Goal: Task Accomplishment & Management: Use online tool/utility

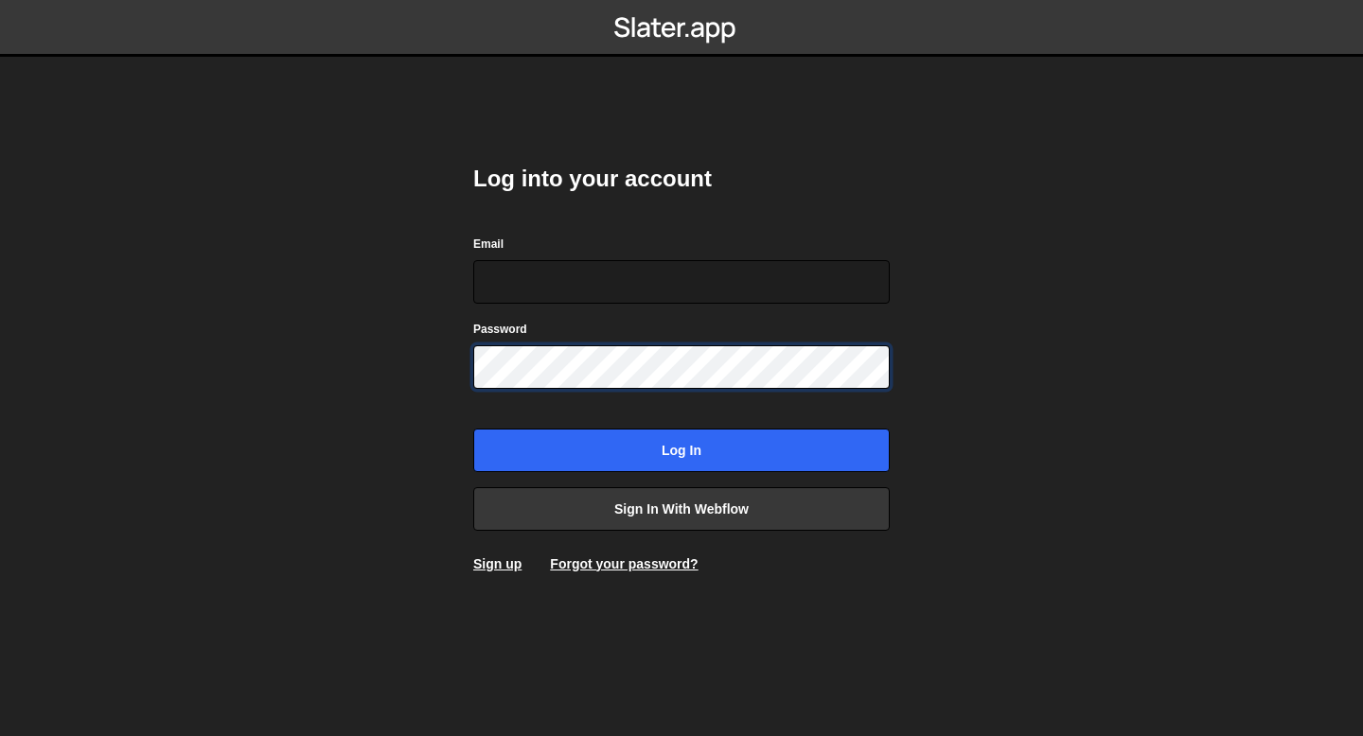
type input "bessoneliot@gmail.com"
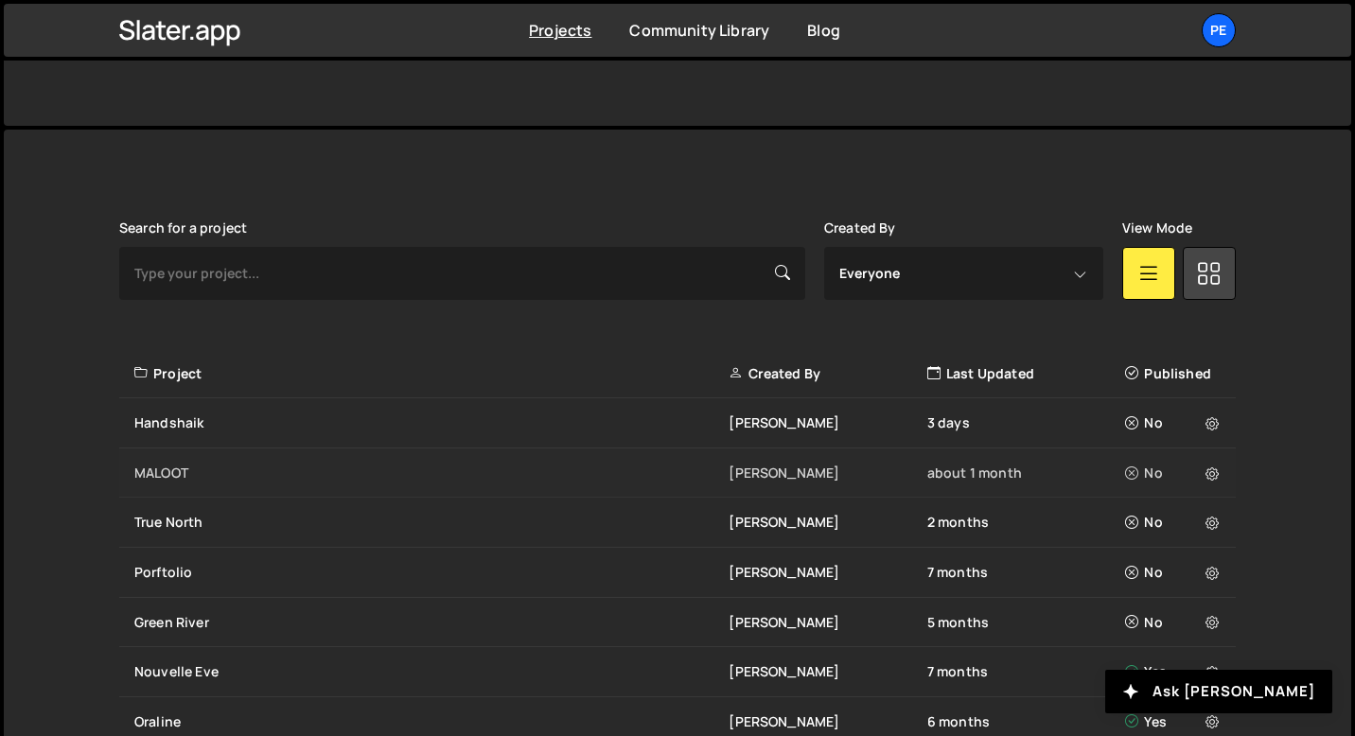
scroll to position [324, 0]
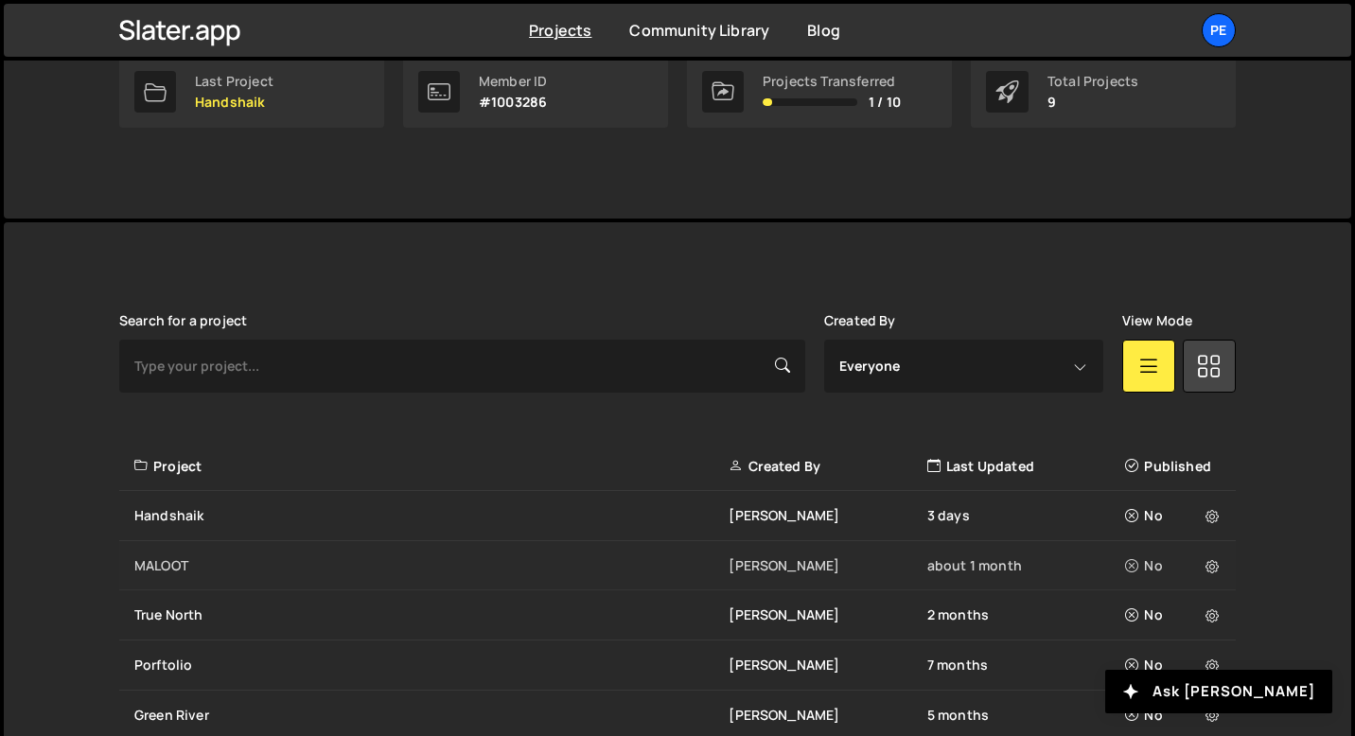
click at [216, 563] on div "MALOOT" at bounding box center [431, 566] width 594 height 19
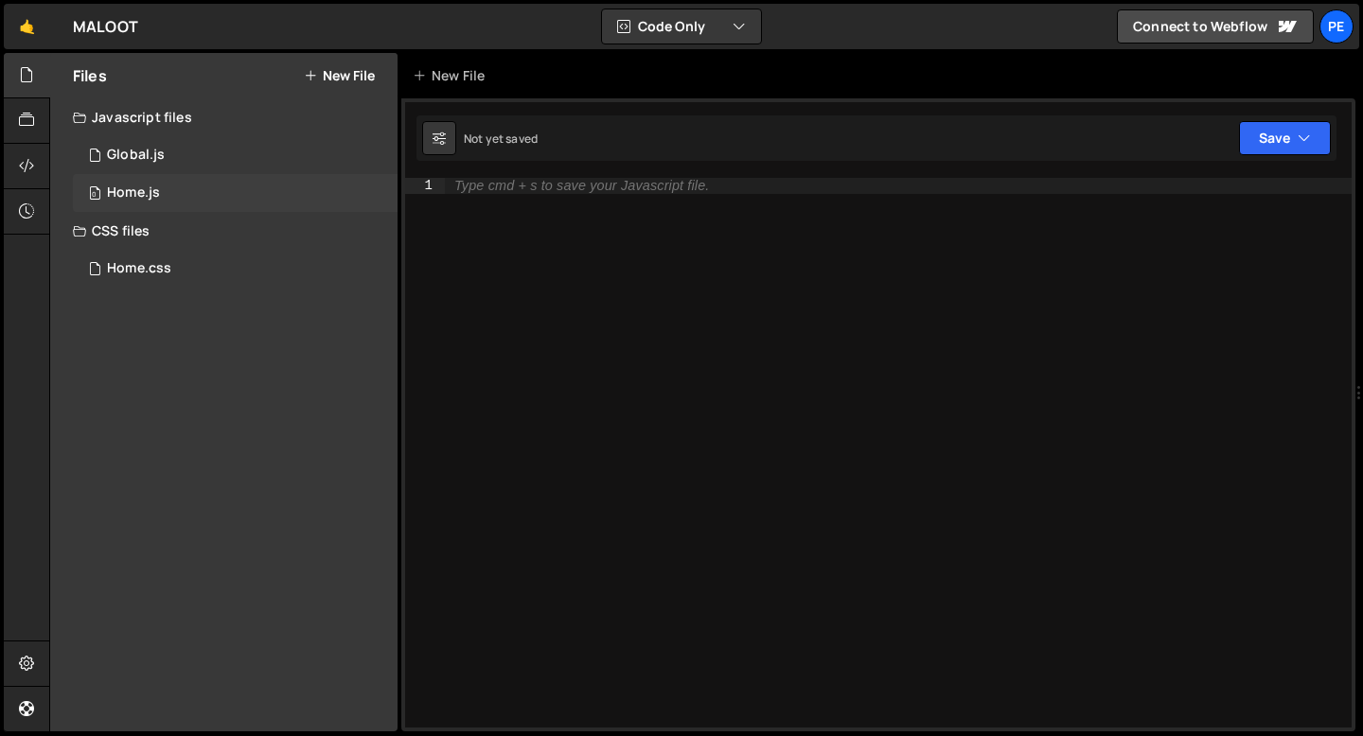
click at [203, 199] on div "0 Home.js 0" at bounding box center [235, 193] width 325 height 38
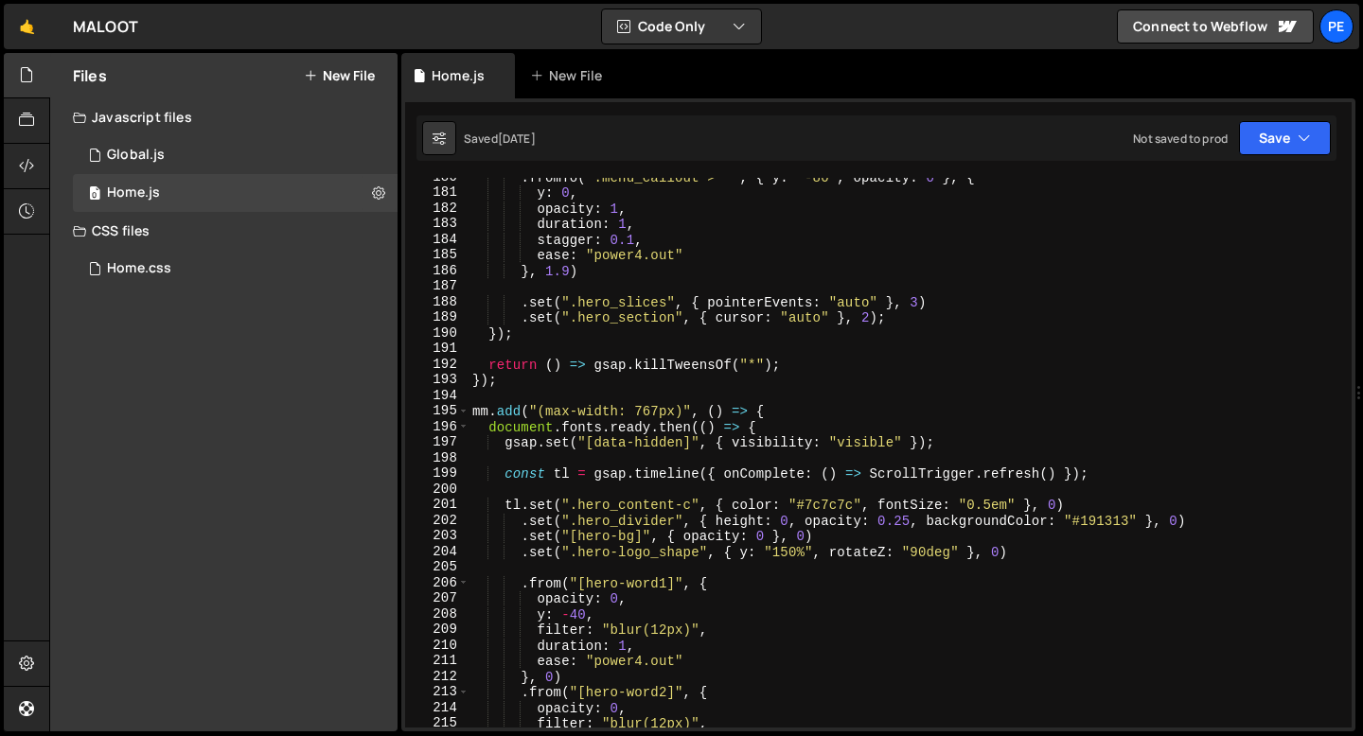
scroll to position [2804, 0]
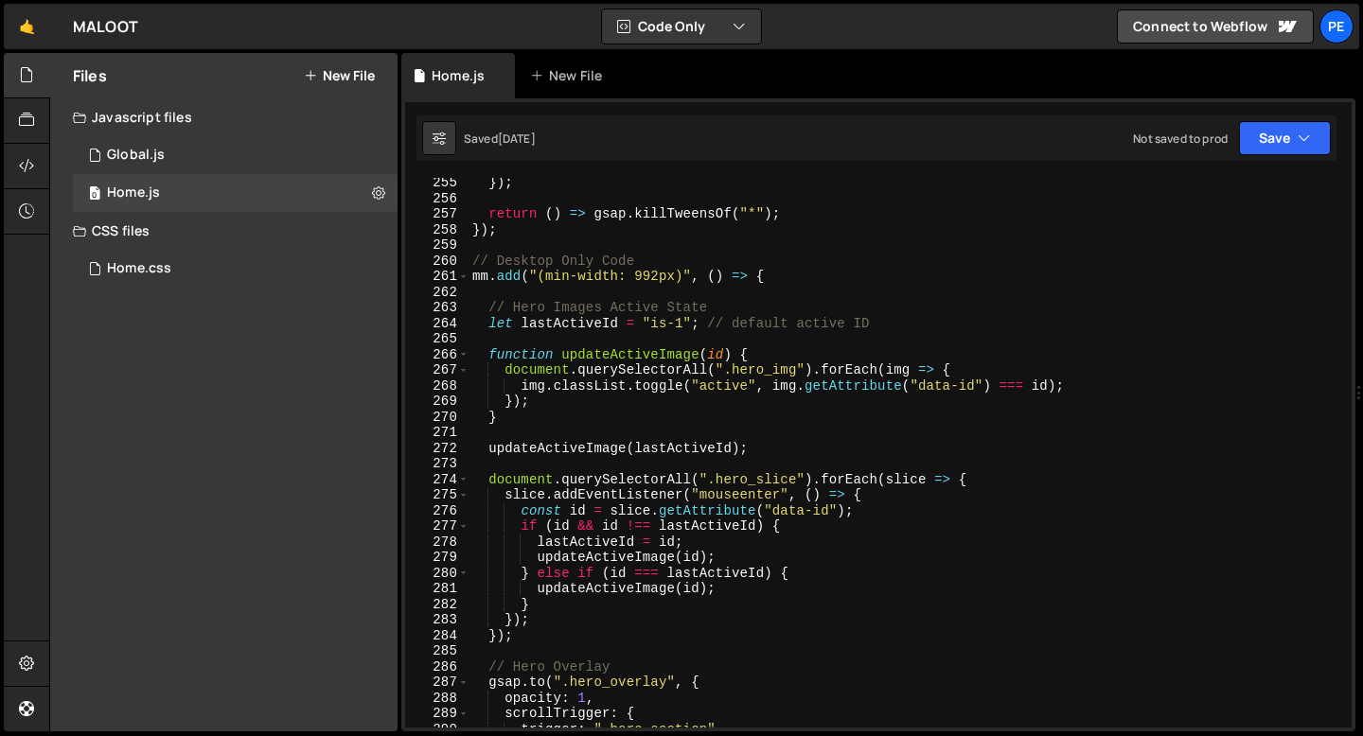
click at [559, 305] on div "}) ; return ( ) => gsap . killTweensOf ( "*" ) ; }) ; // Desktop Only Code mm .…" at bounding box center [905, 465] width 875 height 581
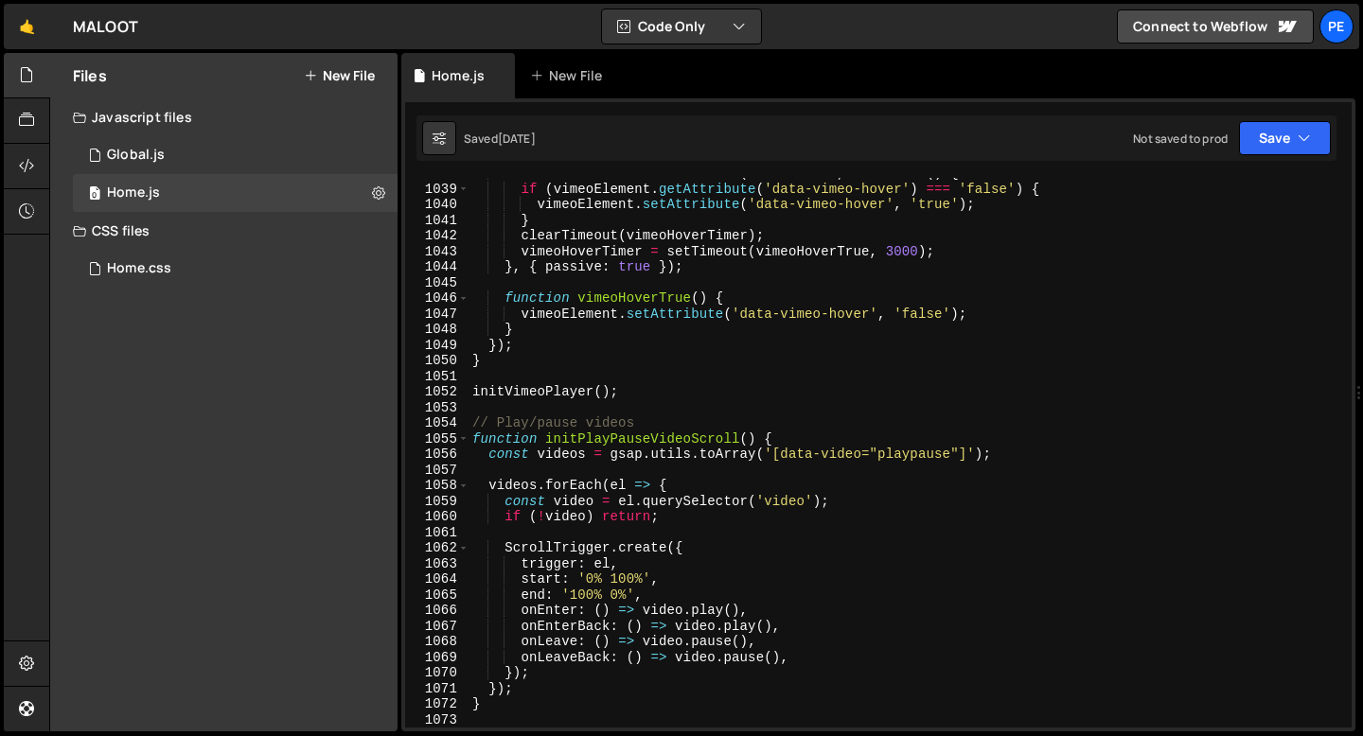
scroll to position [16189, 0]
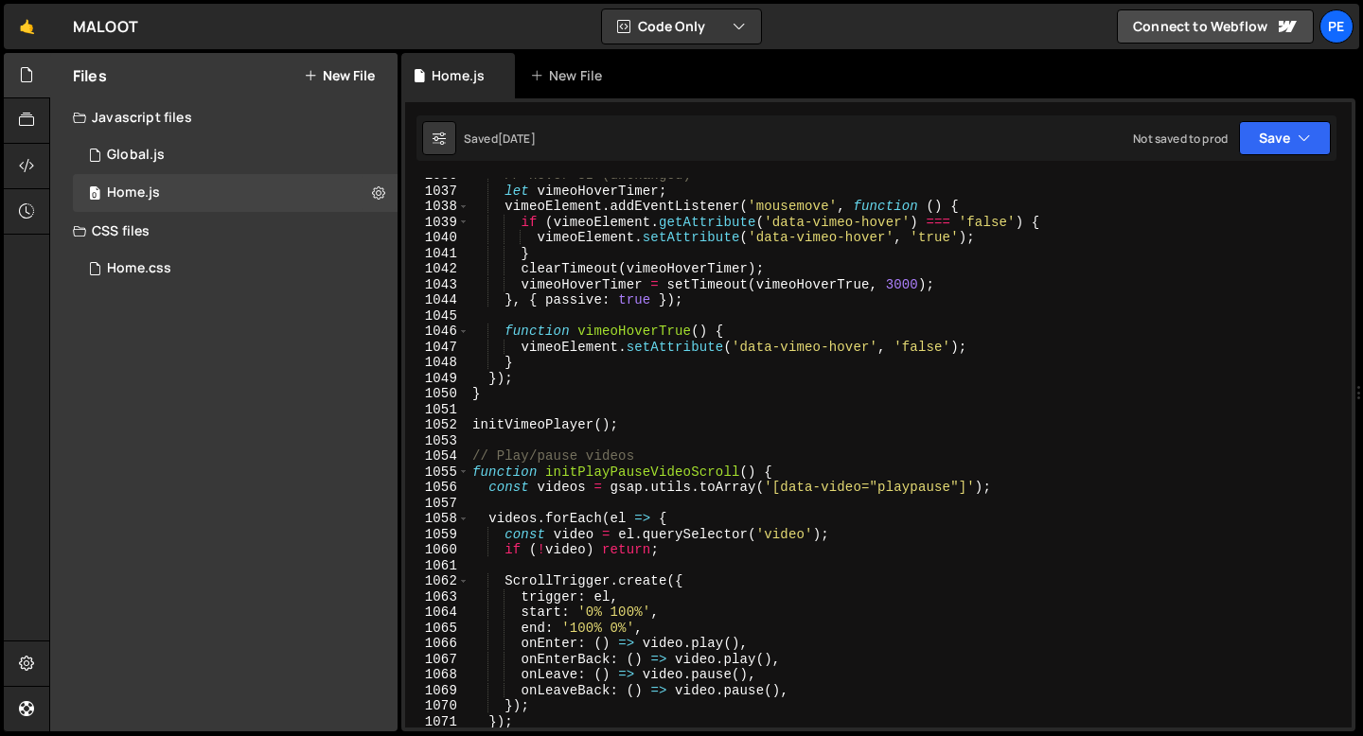
click at [633, 425] on div "// Hover UI (unchanged) let vimeoHoverTimer ; vimeoElement . addEventListener (…" at bounding box center [905, 458] width 875 height 581
type textarea "initVimeoPlayer();"
click at [134, 166] on div "0 Global.js 0" at bounding box center [235, 155] width 325 height 38
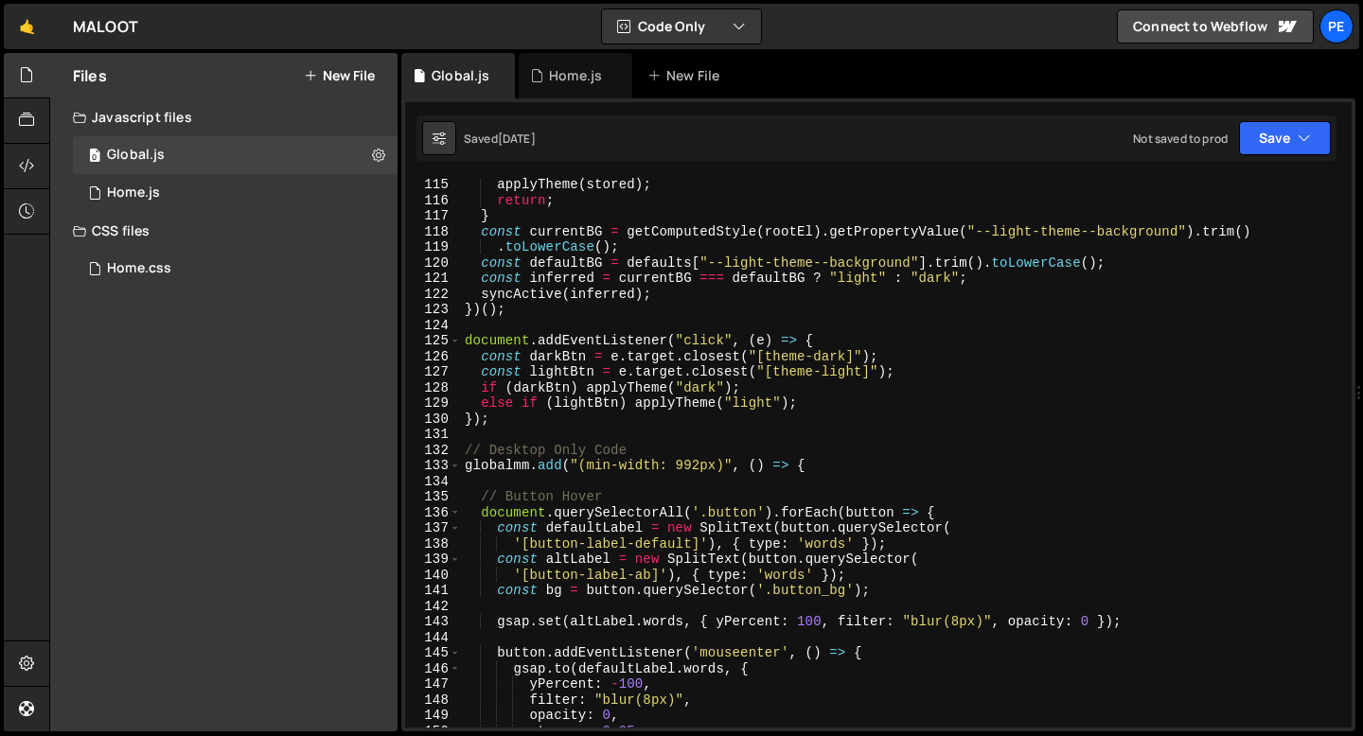
scroll to position [1782, 0]
click at [516, 436] on div "applyTheme ( stored ) ; return ; } const currentBG = getComputedStyle ( rootEl …" at bounding box center [902, 466] width 883 height 581
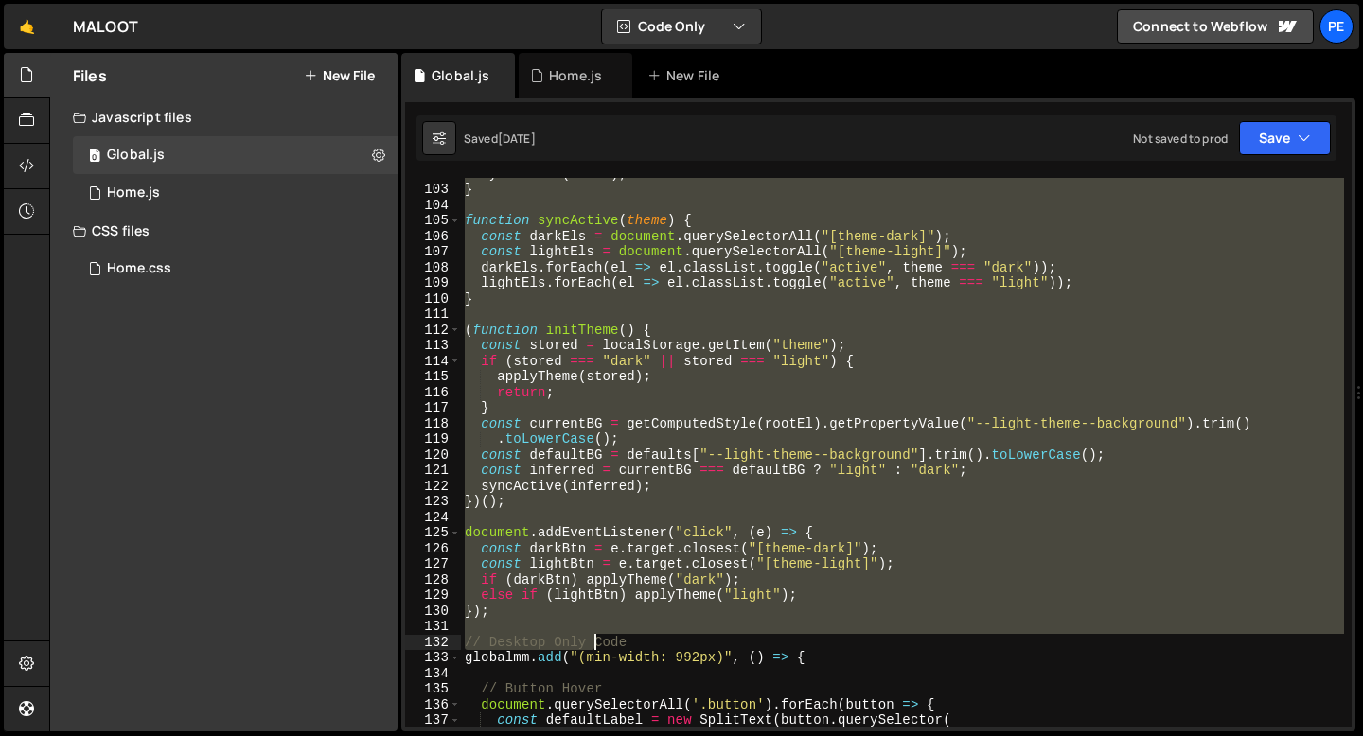
scroll to position [1589, 0]
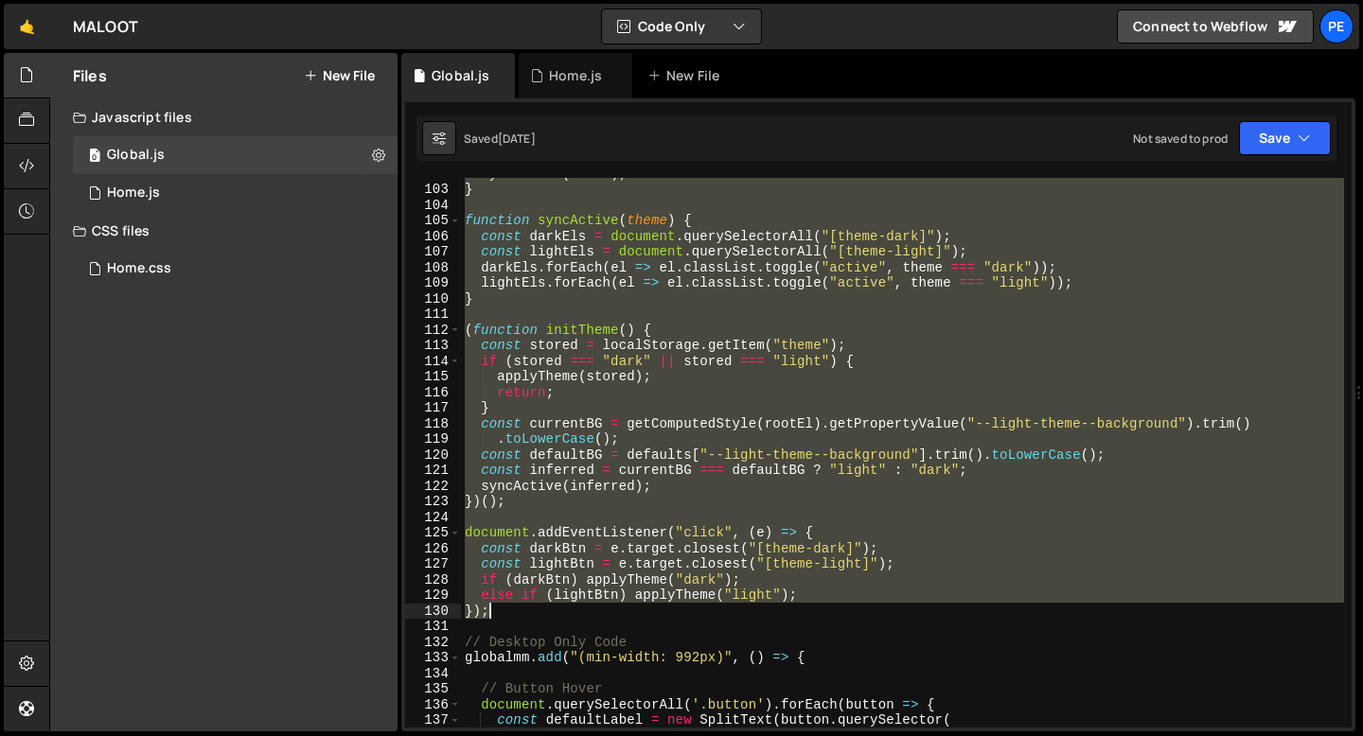
drag, startPoint x: 463, startPoint y: 465, endPoint x: 588, endPoint y: 604, distance: 187.0
click at [588, 604] on div "syncActive ( theme ) ; } function syncActive ( theme ) { const darkEls = docume…" at bounding box center [902, 456] width 883 height 581
type textarea "else if (lightBtn) applyTheme("light"); });"
paste textarea
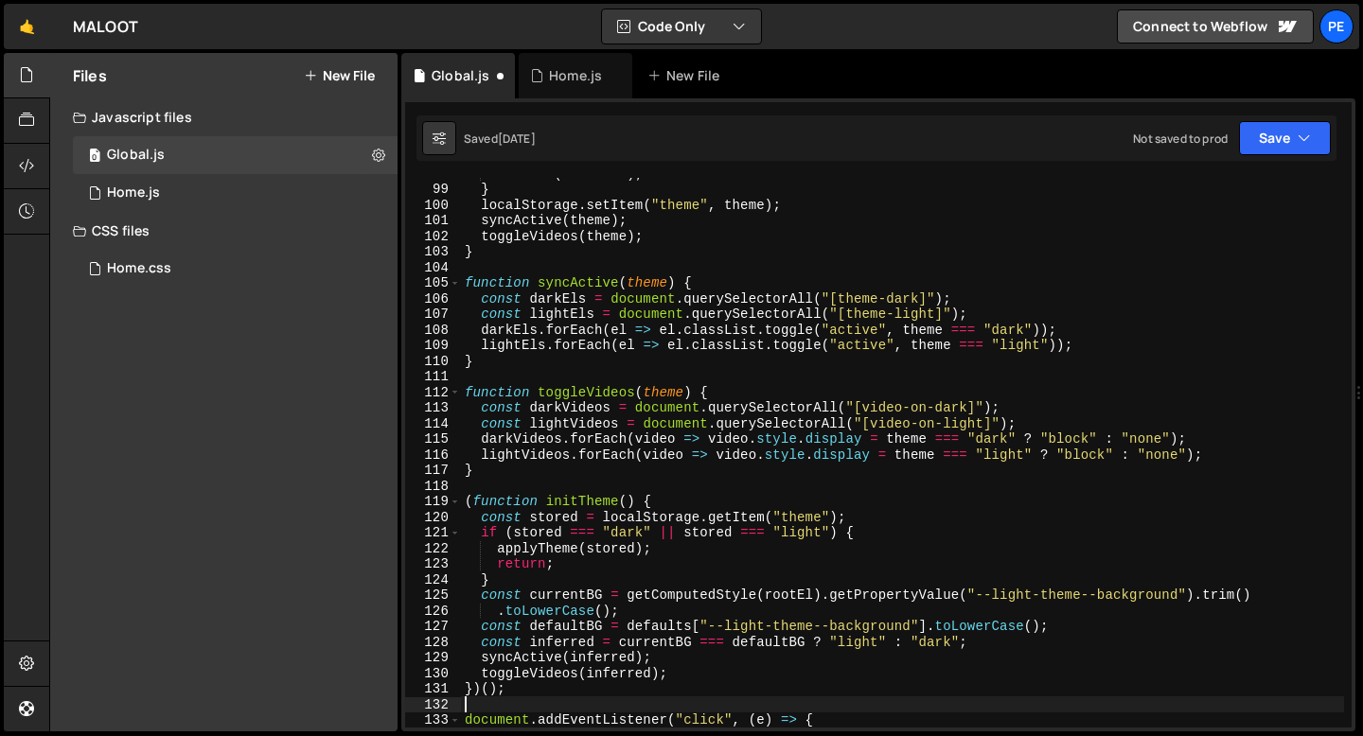
scroll to position [1527, 0]
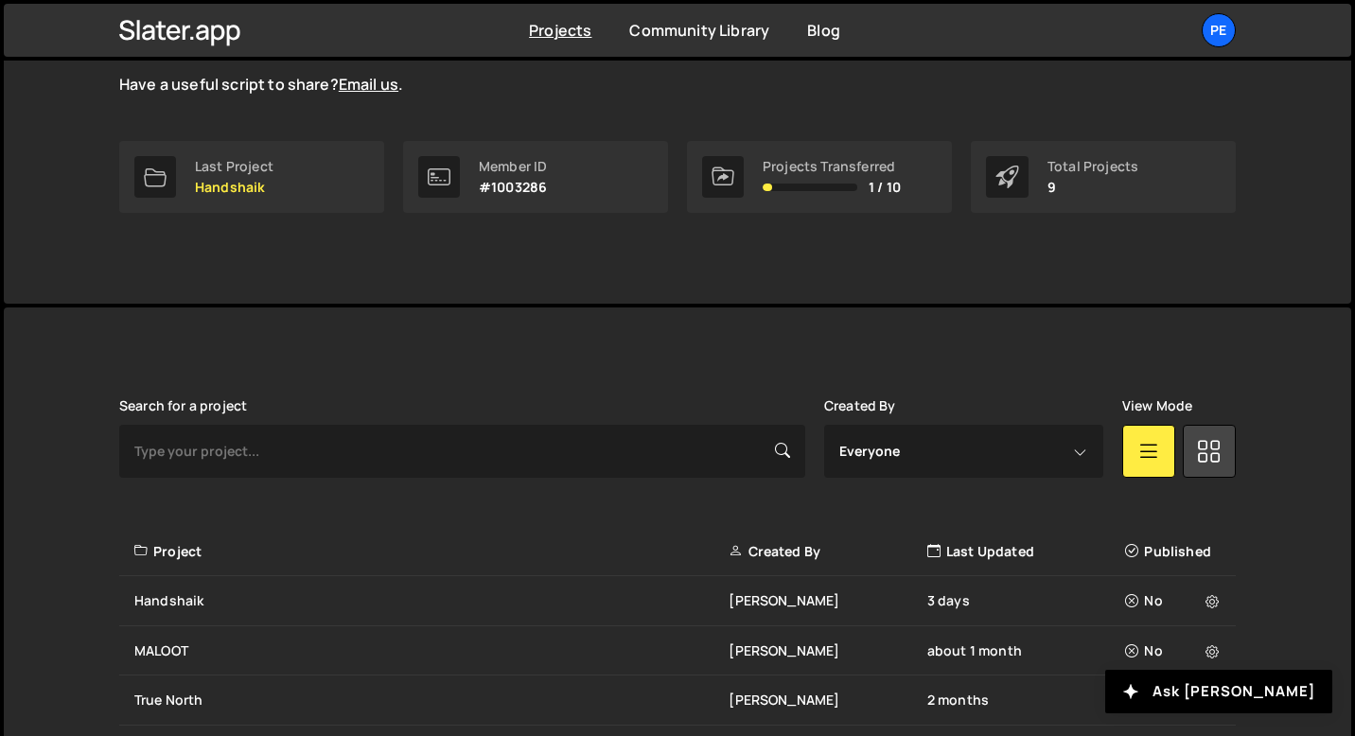
scroll to position [385, 0]
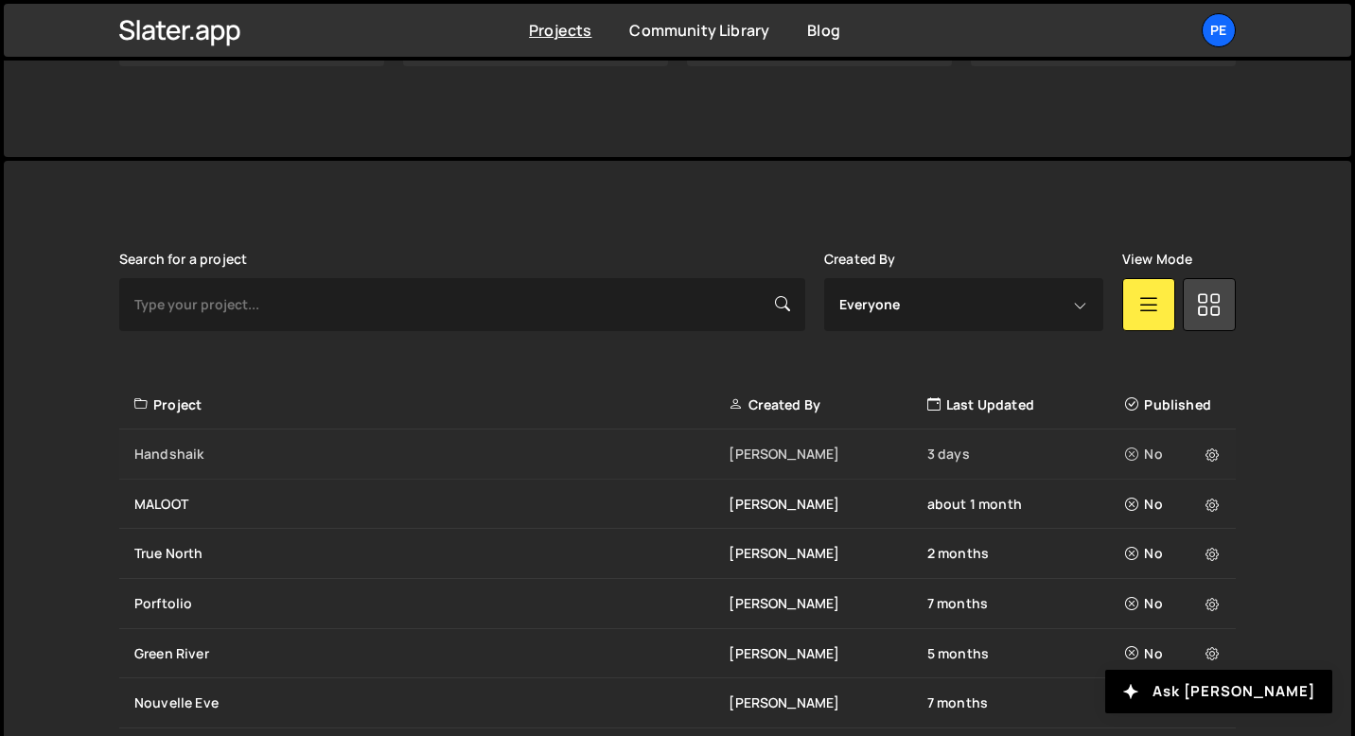
click at [224, 465] on div "Handshaik Eliot BESSON 3 days No" at bounding box center [677, 455] width 1117 height 50
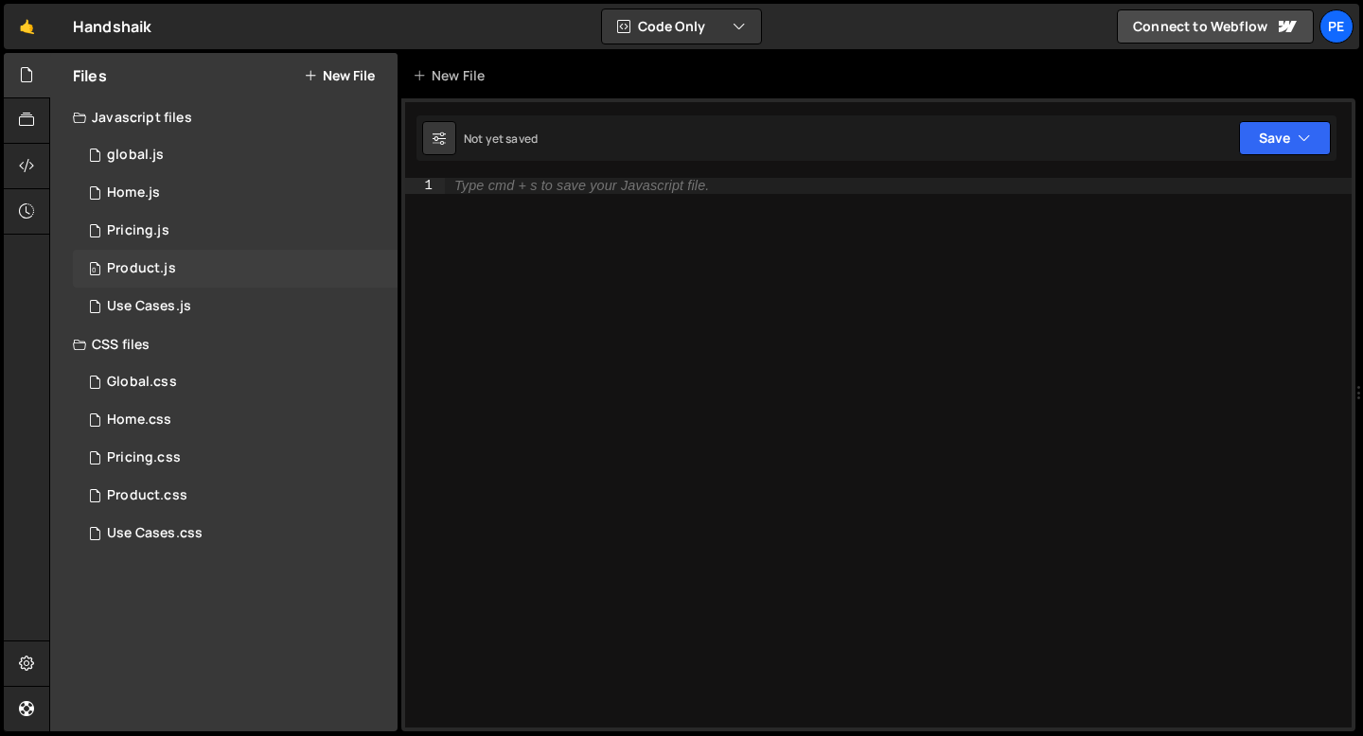
click at [183, 258] on div "0 Product.js 0" at bounding box center [235, 269] width 325 height 38
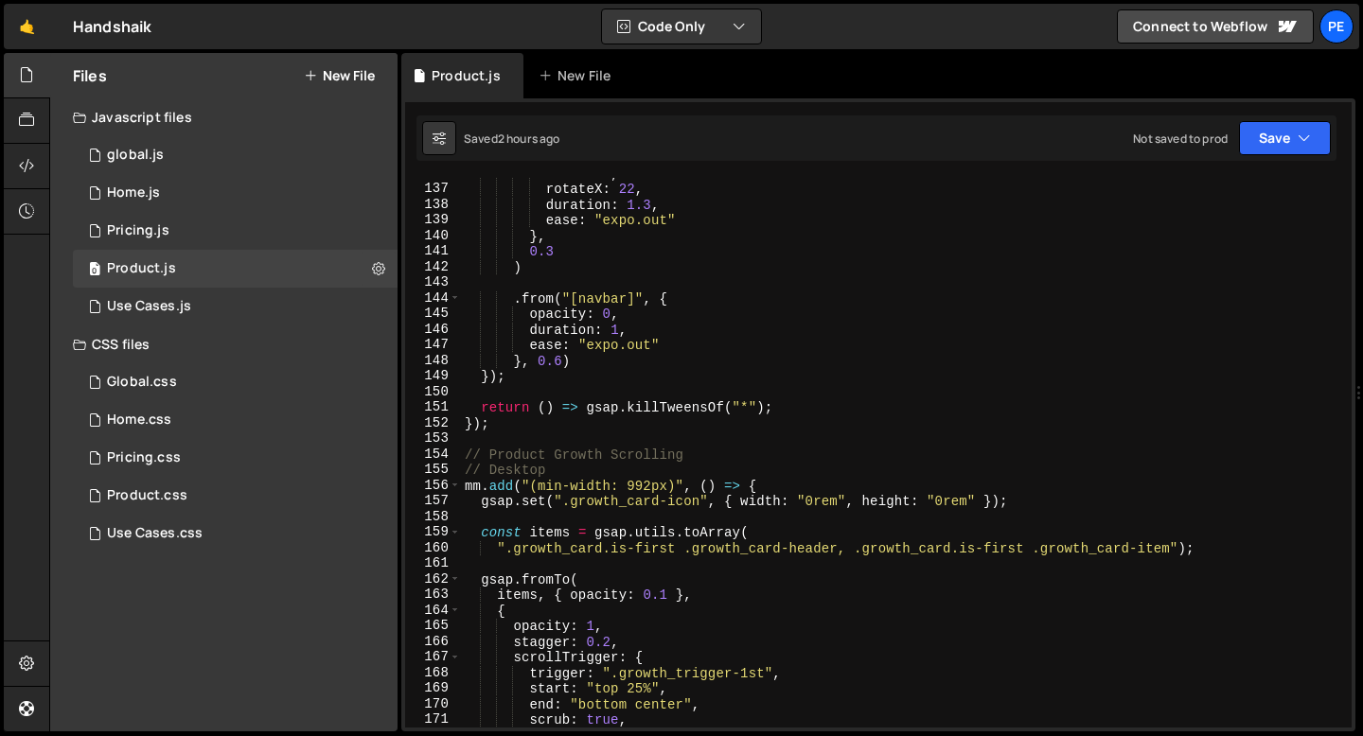
scroll to position [2283, 0]
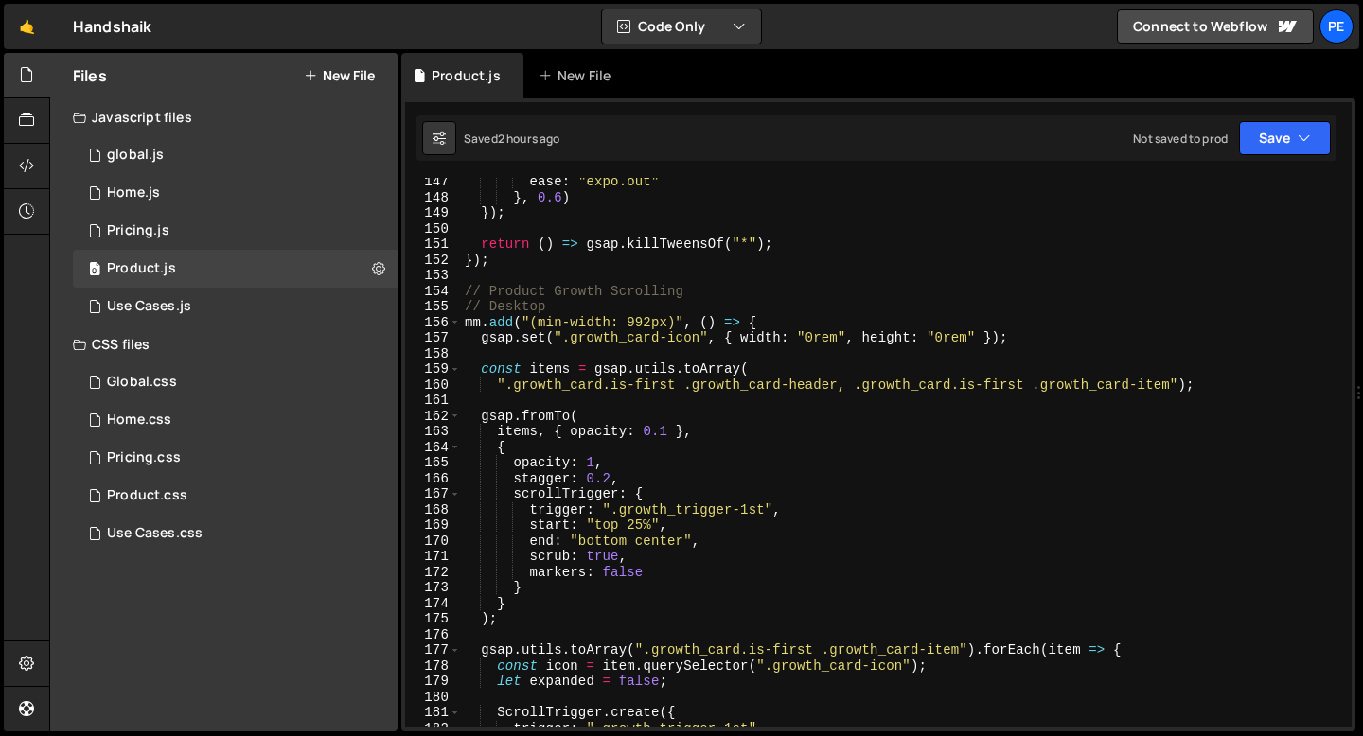
type textarea "// Desktop"
click at [596, 305] on div "ease : "expo.out" } , 0.6 ) }) ; return ( ) => gsap . killTweensOf ( "*" ) ; })…" at bounding box center [902, 464] width 883 height 581
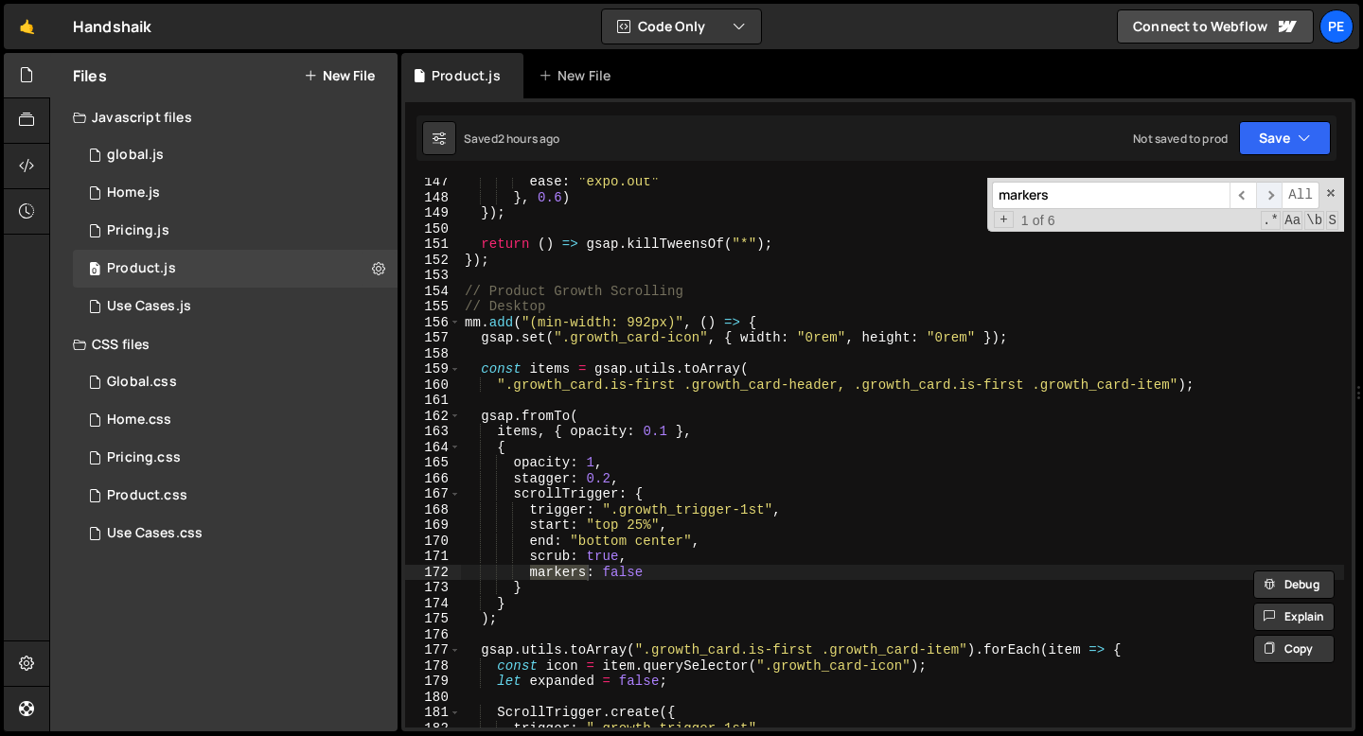
type input "markers"
click at [1274, 199] on span "​" at bounding box center [1269, 195] width 27 height 27
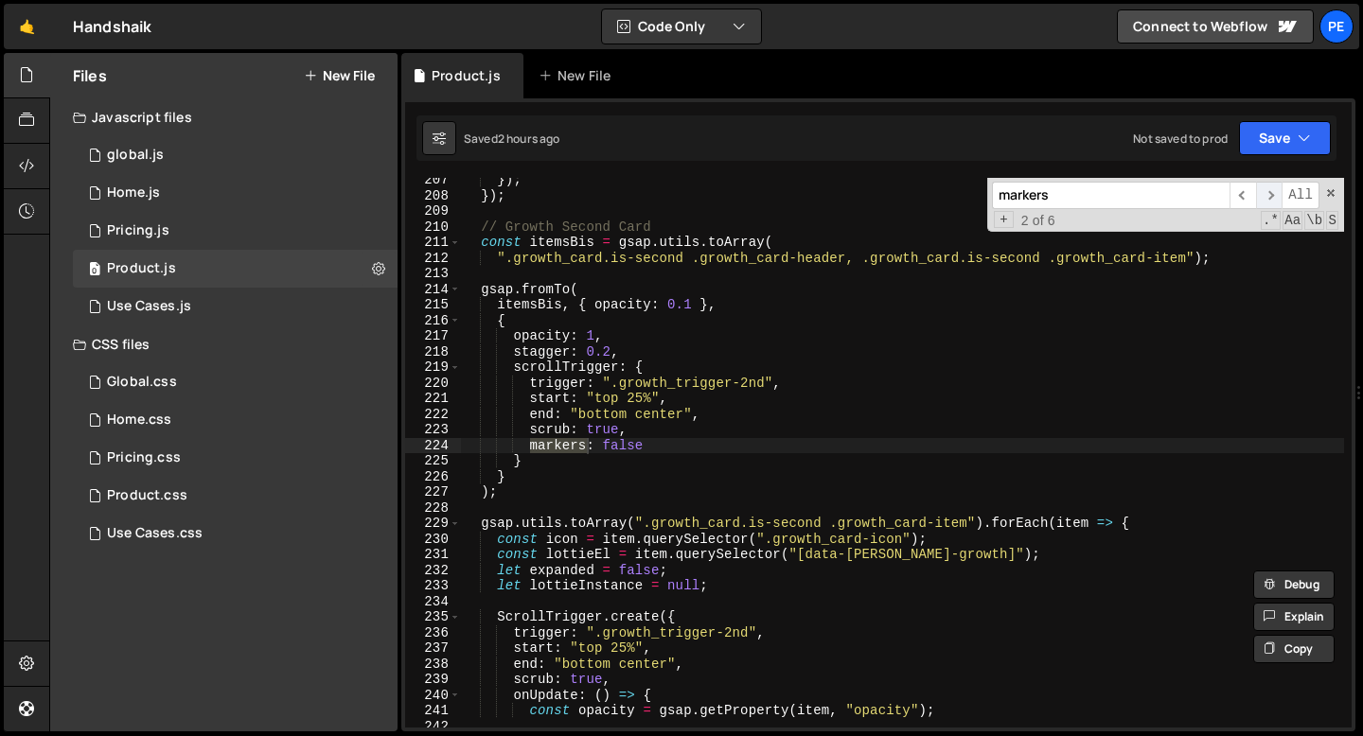
click at [1274, 199] on span "​" at bounding box center [1269, 195] width 27 height 27
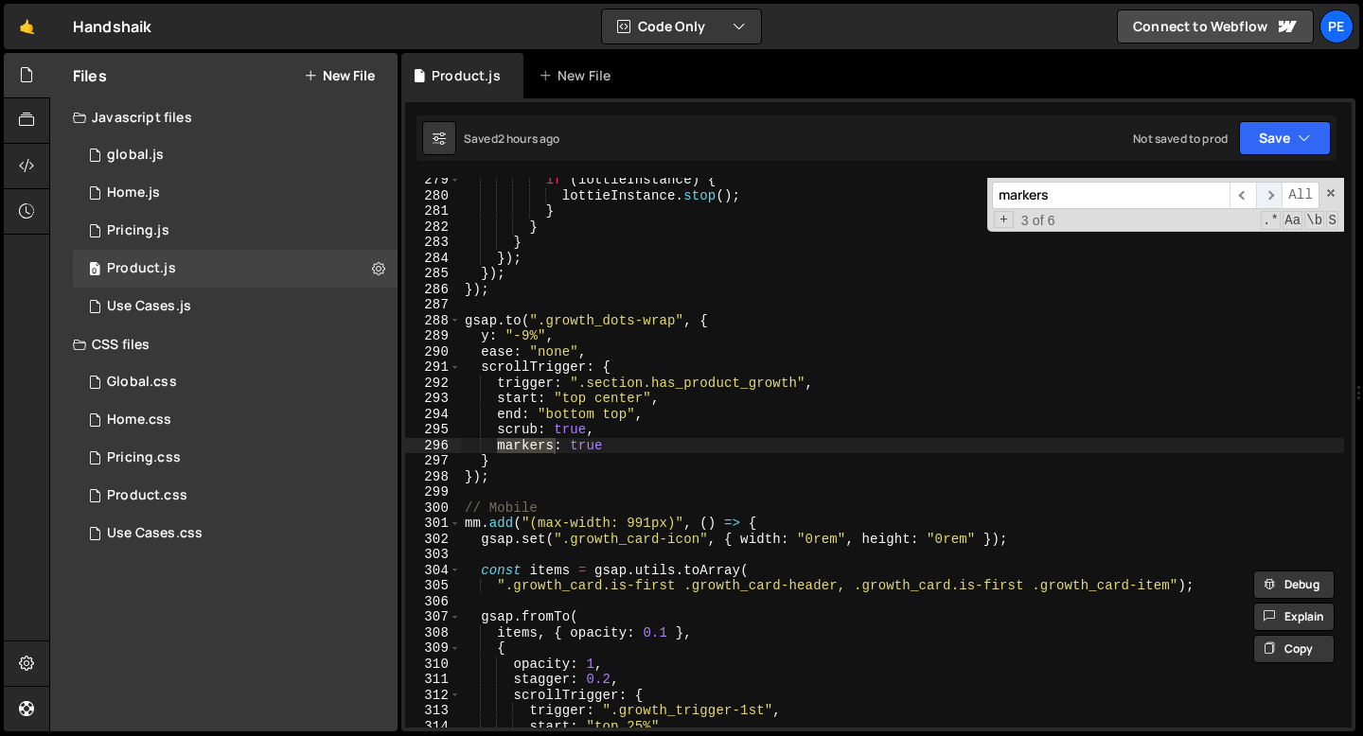
click at [1274, 199] on span "​" at bounding box center [1269, 195] width 27 height 27
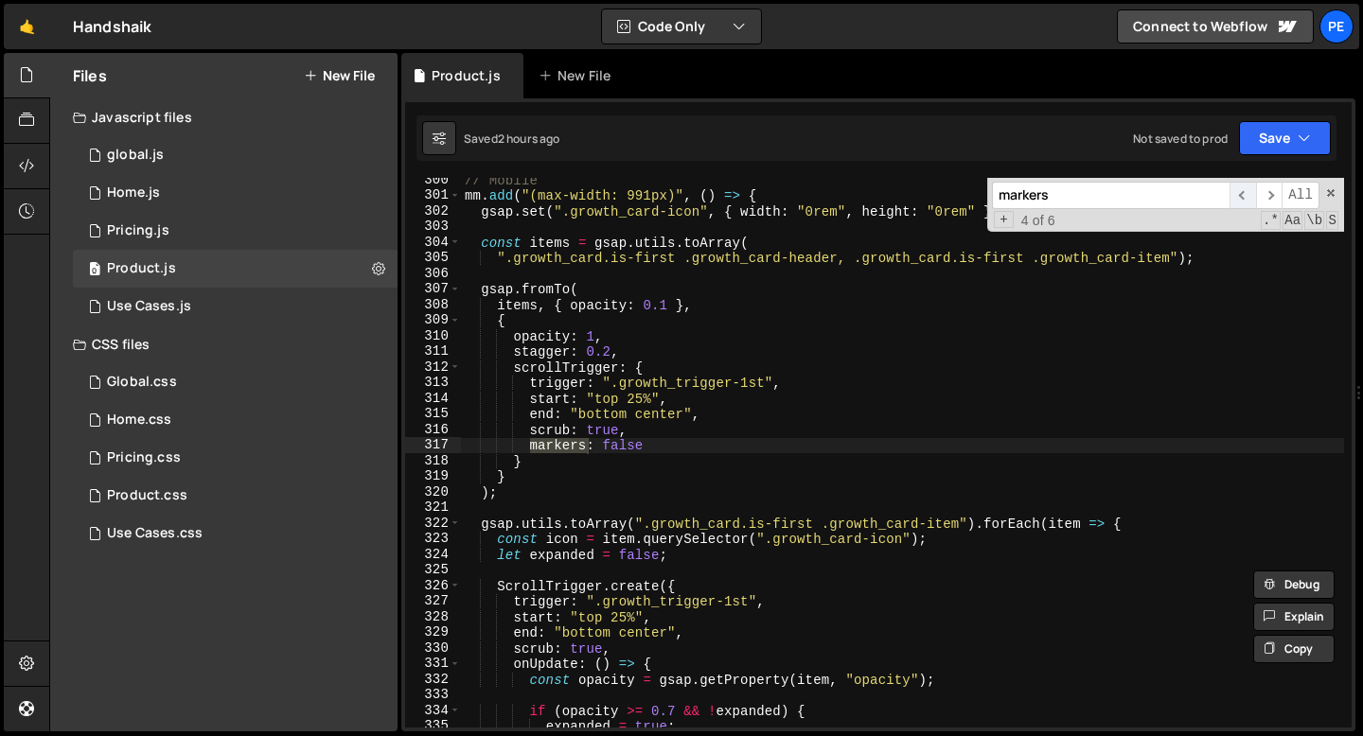
click at [1250, 198] on span "​" at bounding box center [1242, 195] width 27 height 27
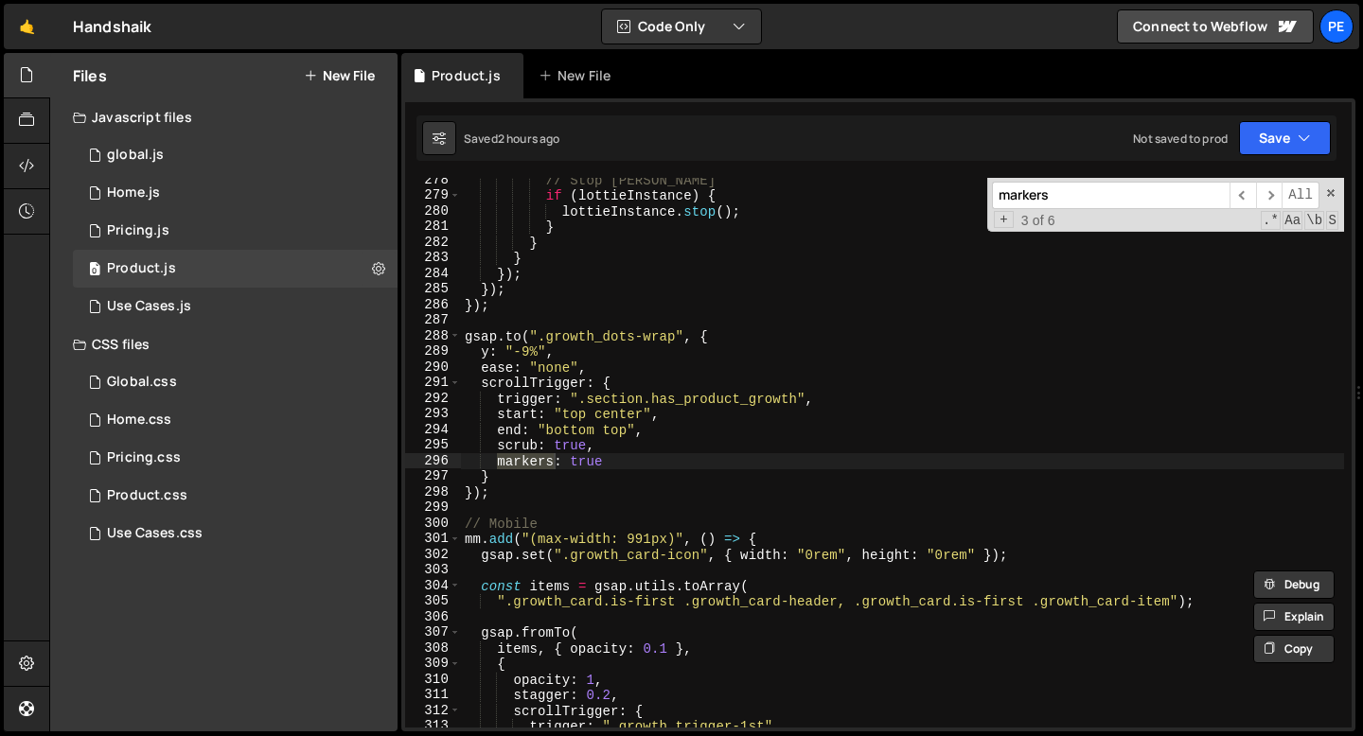
click at [576, 460] on div "// Stop Lottie if ( lottieInstance ) { lottieInstance . stop ( ) ; } } } }) ; }…" at bounding box center [902, 462] width 883 height 581
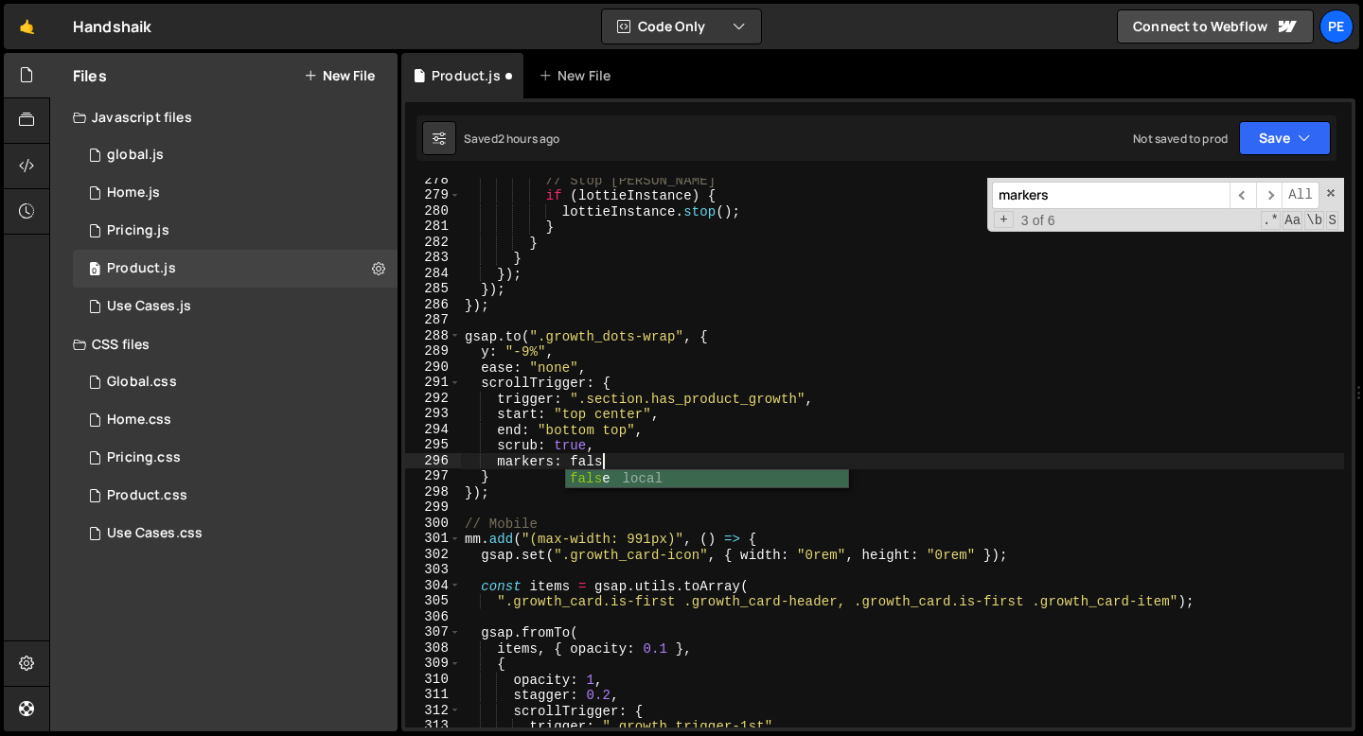
scroll to position [0, 9]
type textarea "markers: false"
click at [27, 40] on link "🤙" at bounding box center [27, 26] width 46 height 45
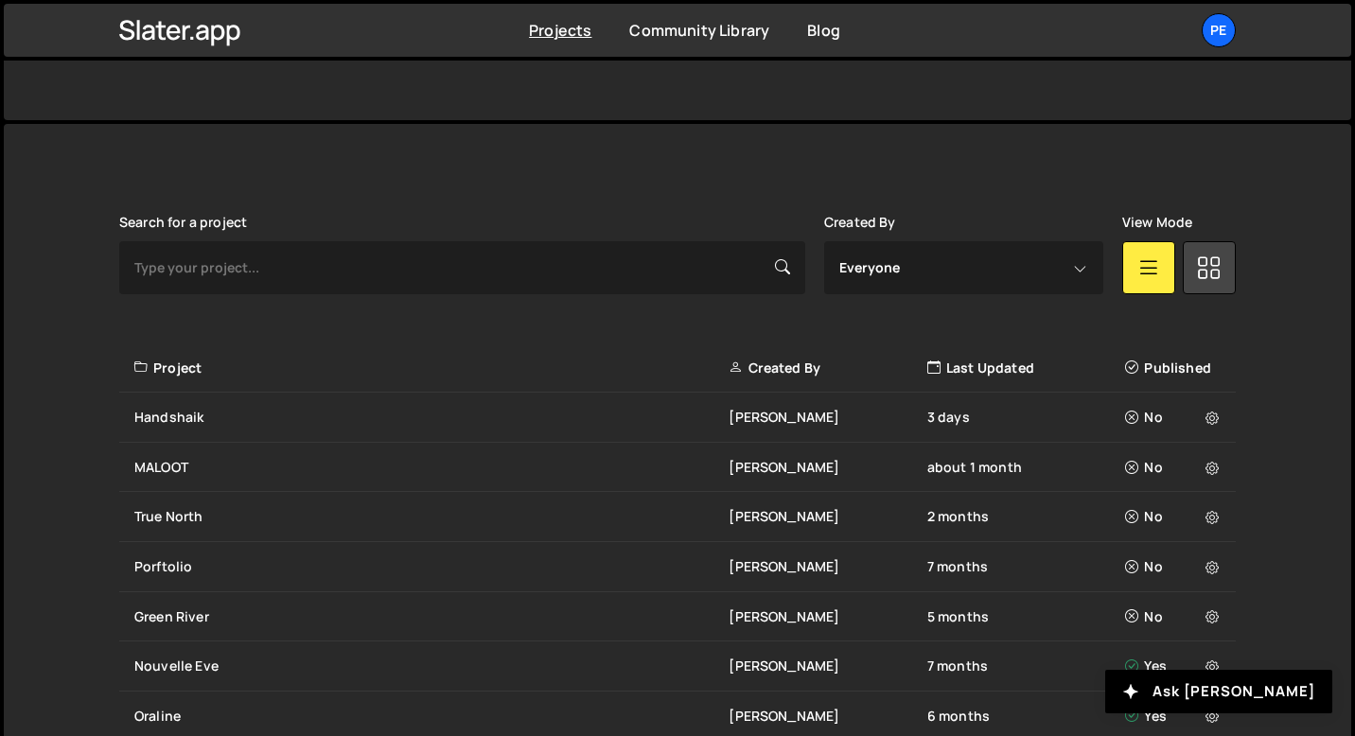
scroll to position [621, 0]
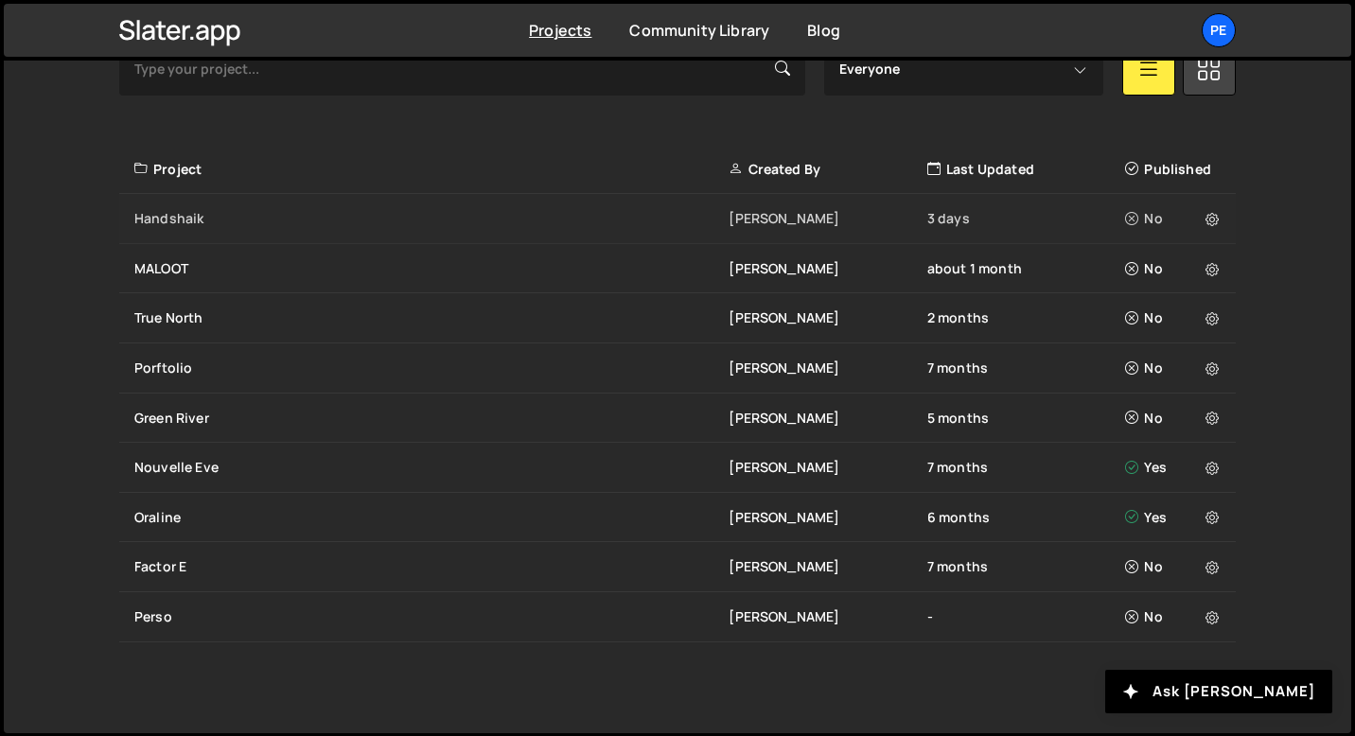
click at [210, 223] on div "Handshaik" at bounding box center [431, 218] width 594 height 19
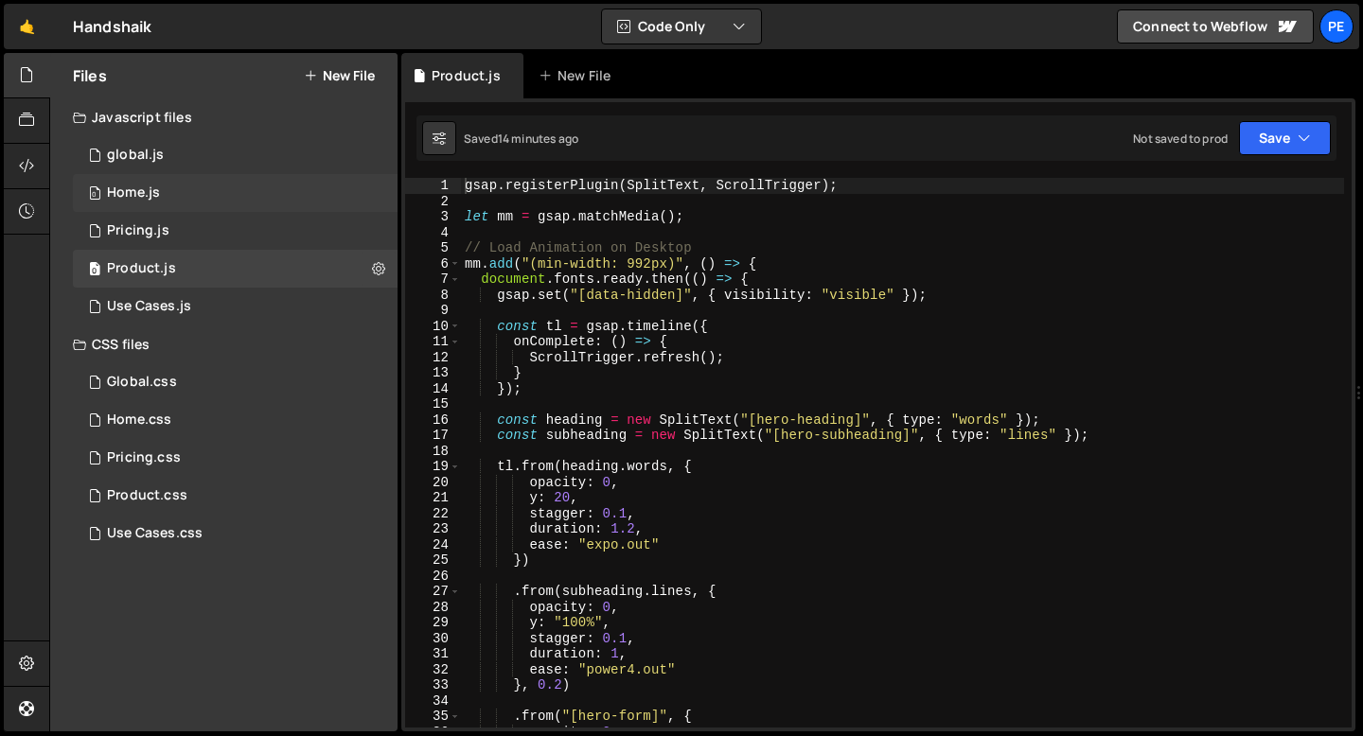
click at [126, 185] on div "Home.js" at bounding box center [133, 193] width 53 height 17
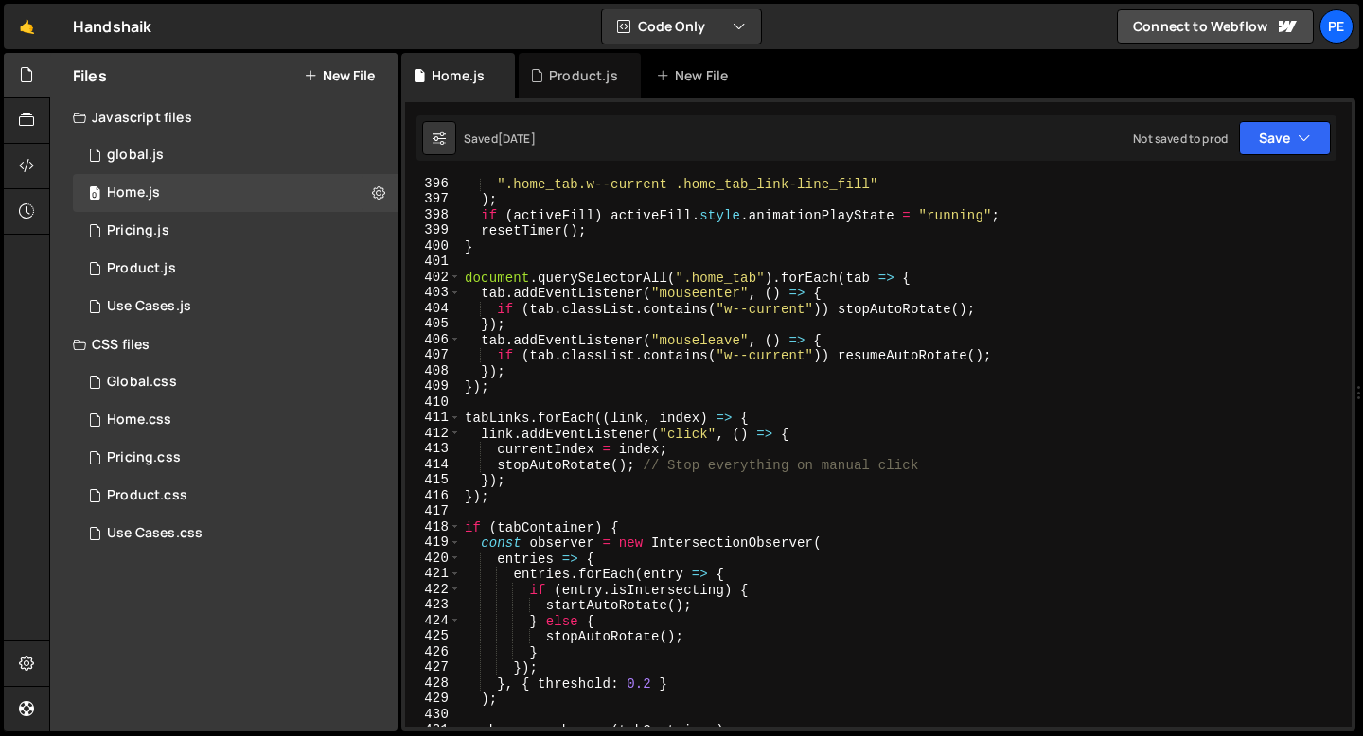
scroll to position [6698, 0]
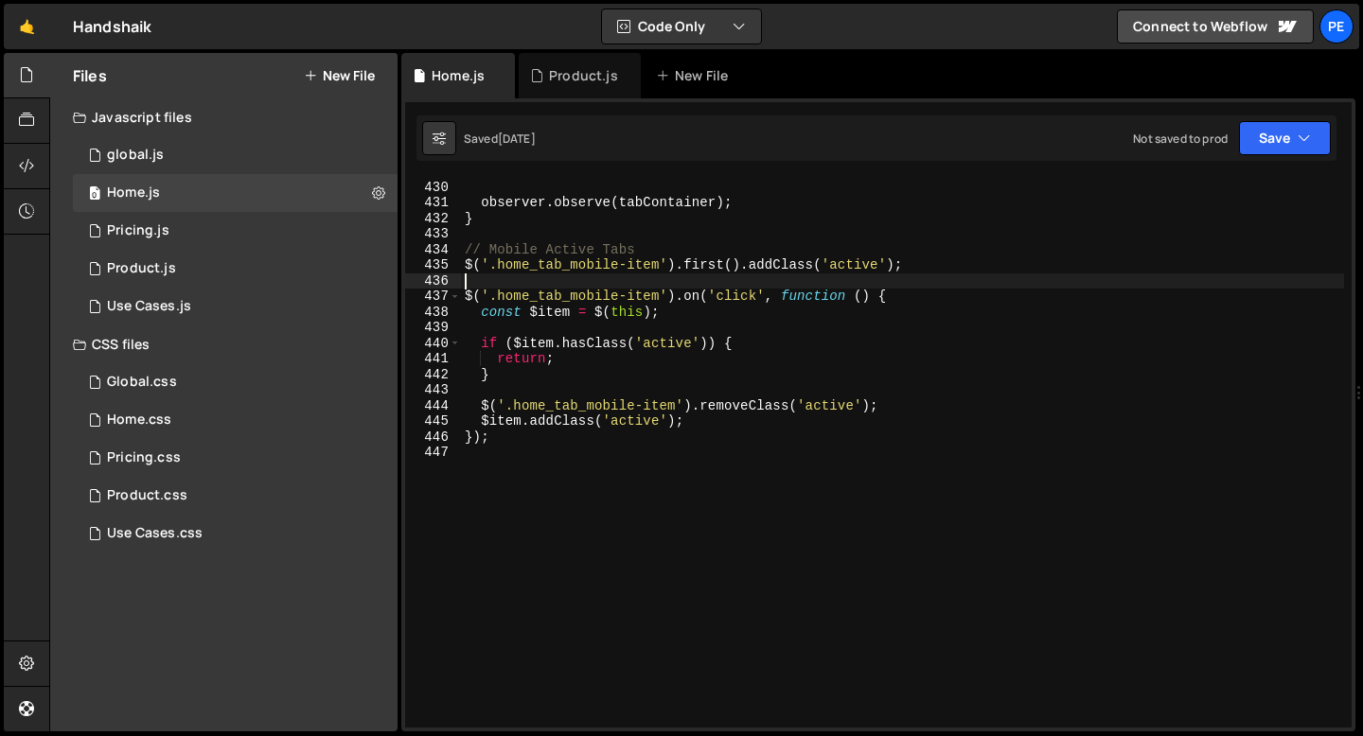
click at [485, 282] on div ") ; observer . observe ( tabContainer ) ; } // Mobile Active Tabs $ ( '.home_ta…" at bounding box center [902, 454] width 883 height 581
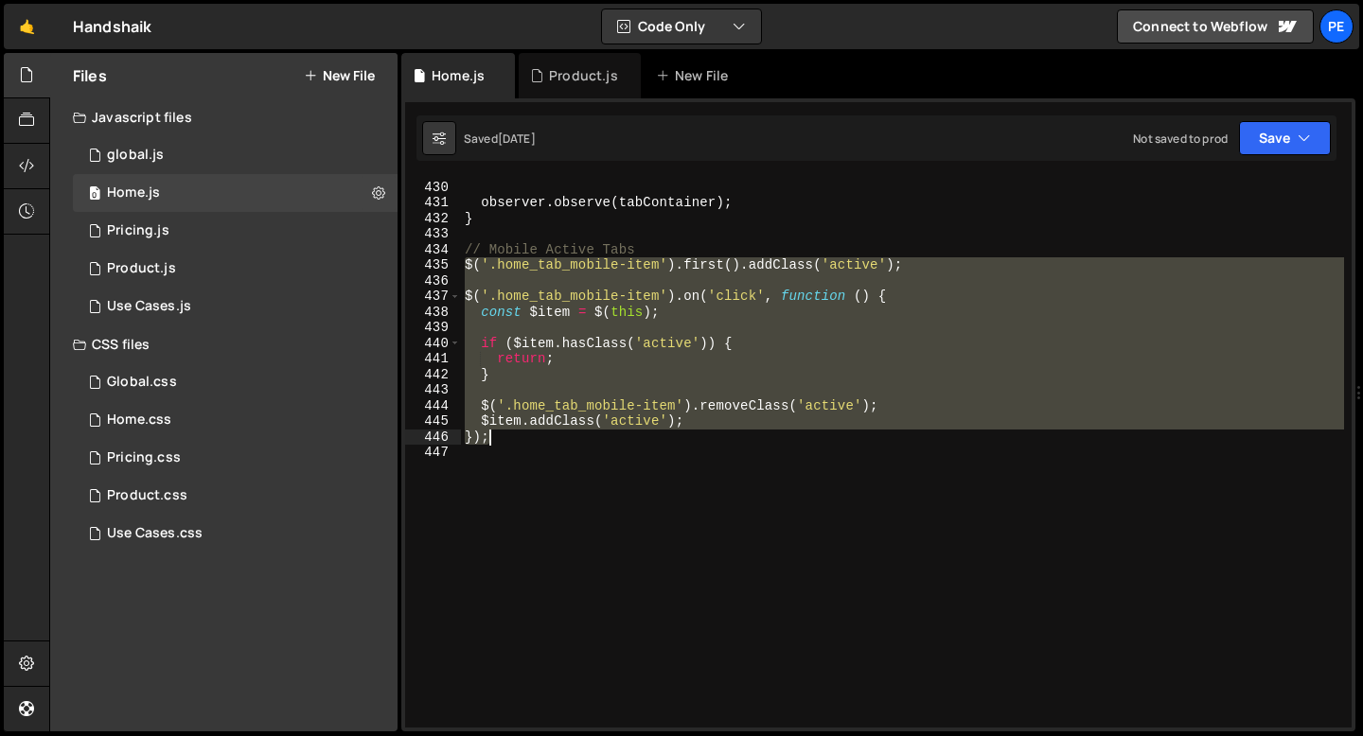
drag, startPoint x: 465, startPoint y: 264, endPoint x: 516, endPoint y: 434, distance: 177.9
click at [516, 434] on div ") ; observer . observe ( tabContainer ) ; } // Mobile Active Tabs $ ( '.home_ta…" at bounding box center [902, 454] width 883 height 581
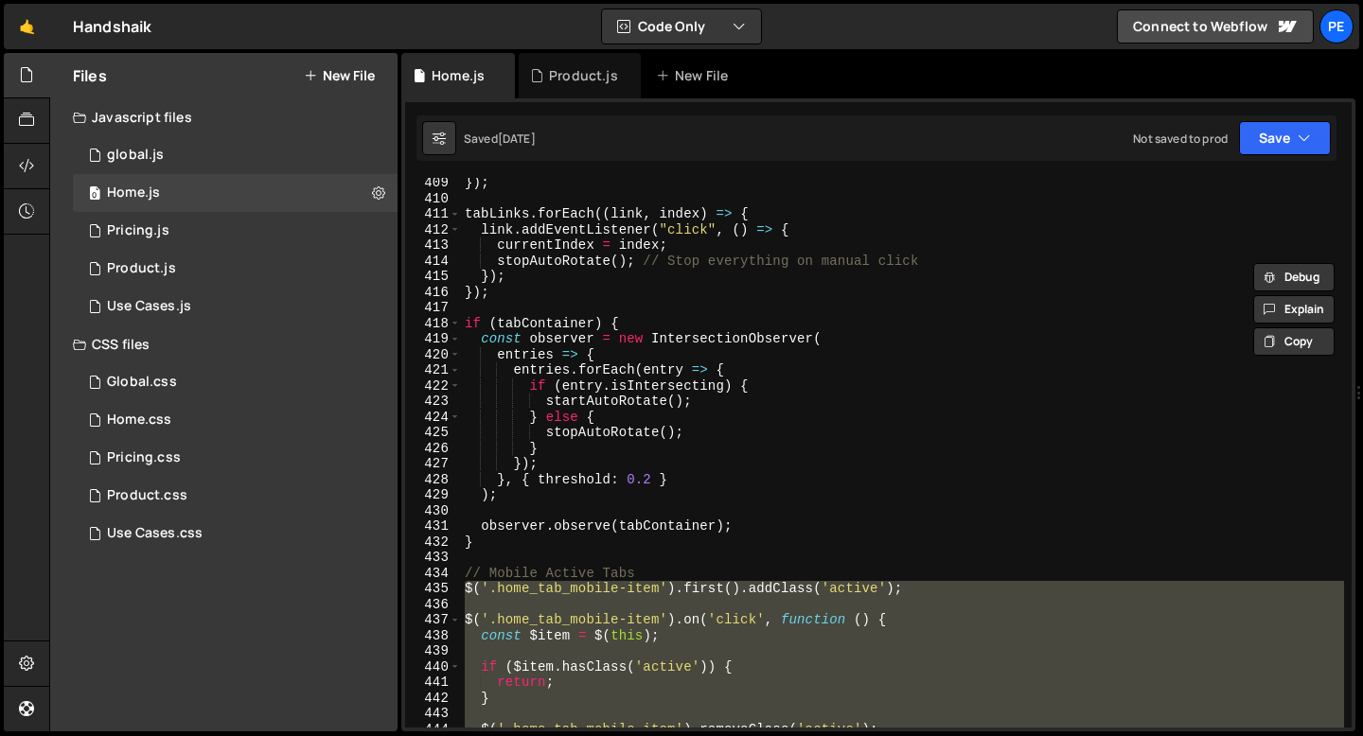
scroll to position [6493, 0]
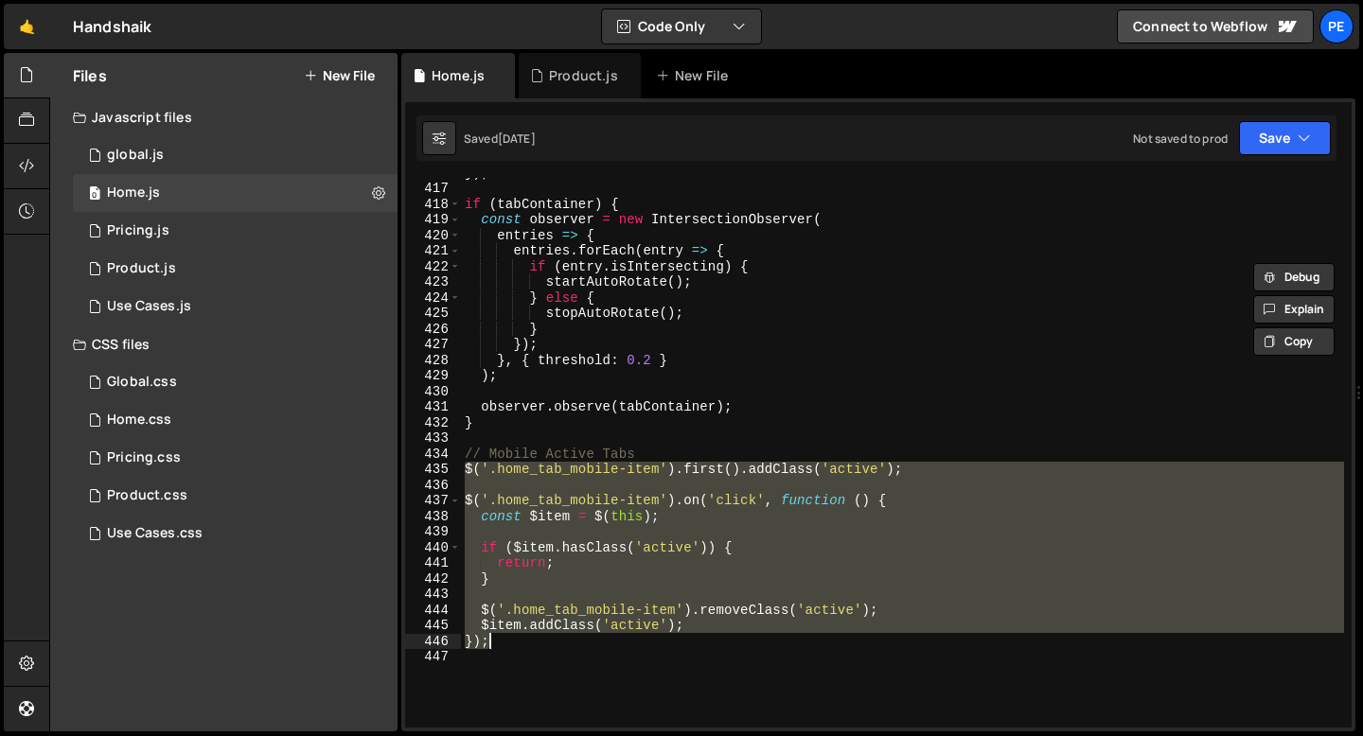
paste textarea
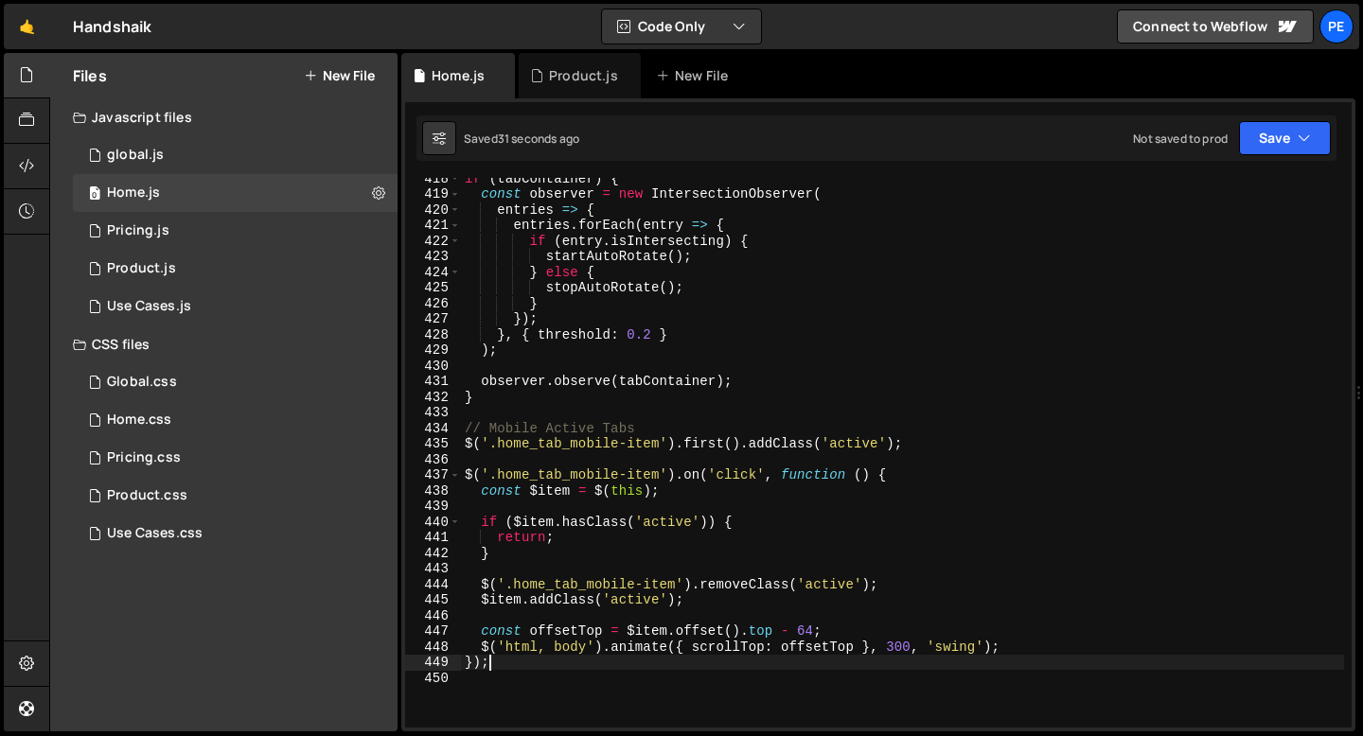
scroll to position [6523, 0]
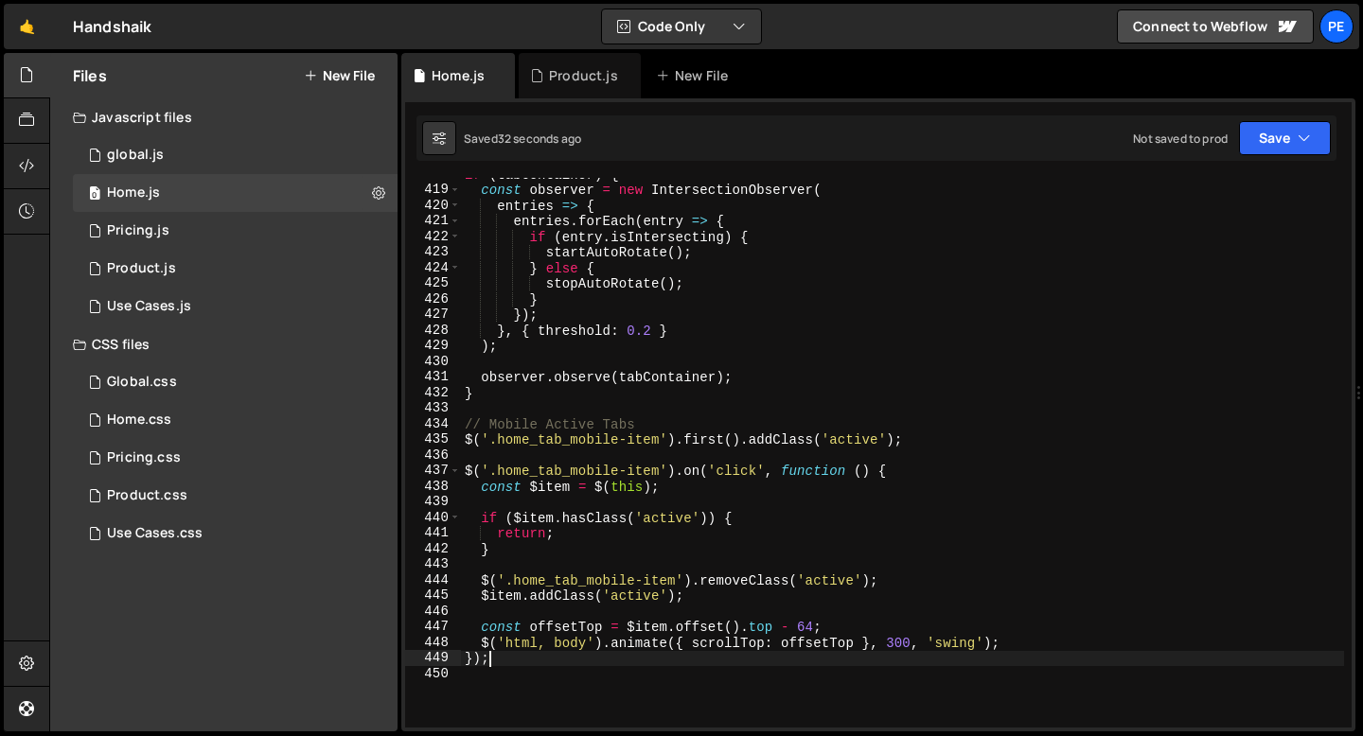
click at [895, 638] on div "if ( tabContainer ) { const observer = new IntersectionObserver ( entries => { …" at bounding box center [902, 457] width 883 height 581
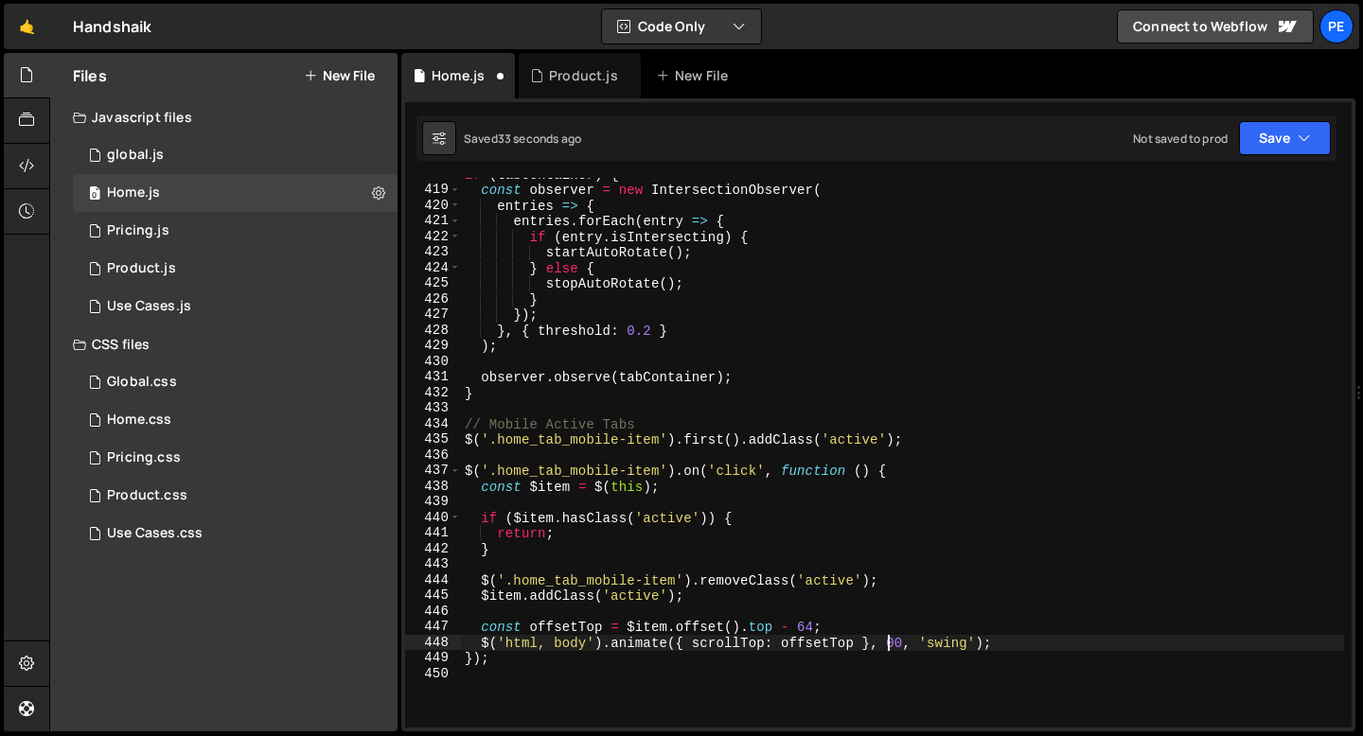
scroll to position [0, 29]
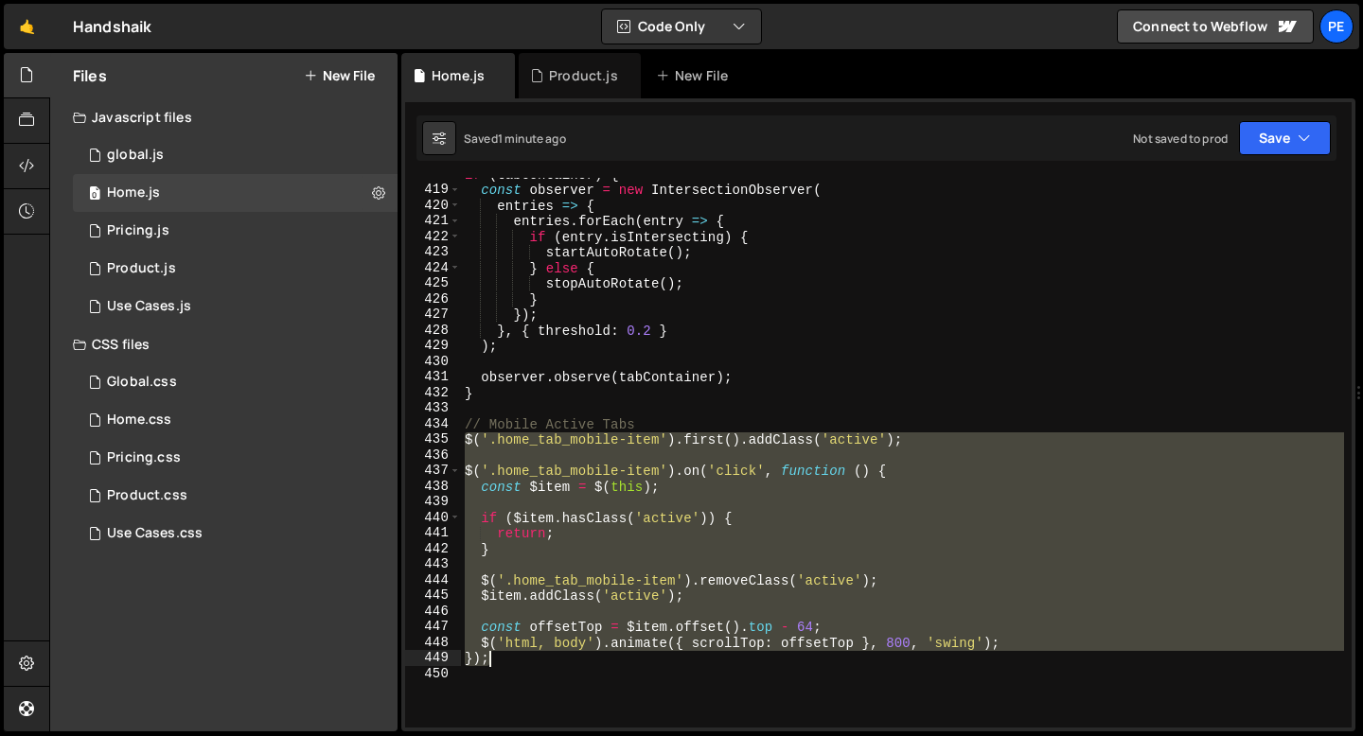
drag, startPoint x: 467, startPoint y: 444, endPoint x: 491, endPoint y: 654, distance: 211.5
click at [491, 654] on div "if ( tabContainer ) { const observer = new IntersectionObserver ( entries => { …" at bounding box center [902, 457] width 883 height 581
paste textarea
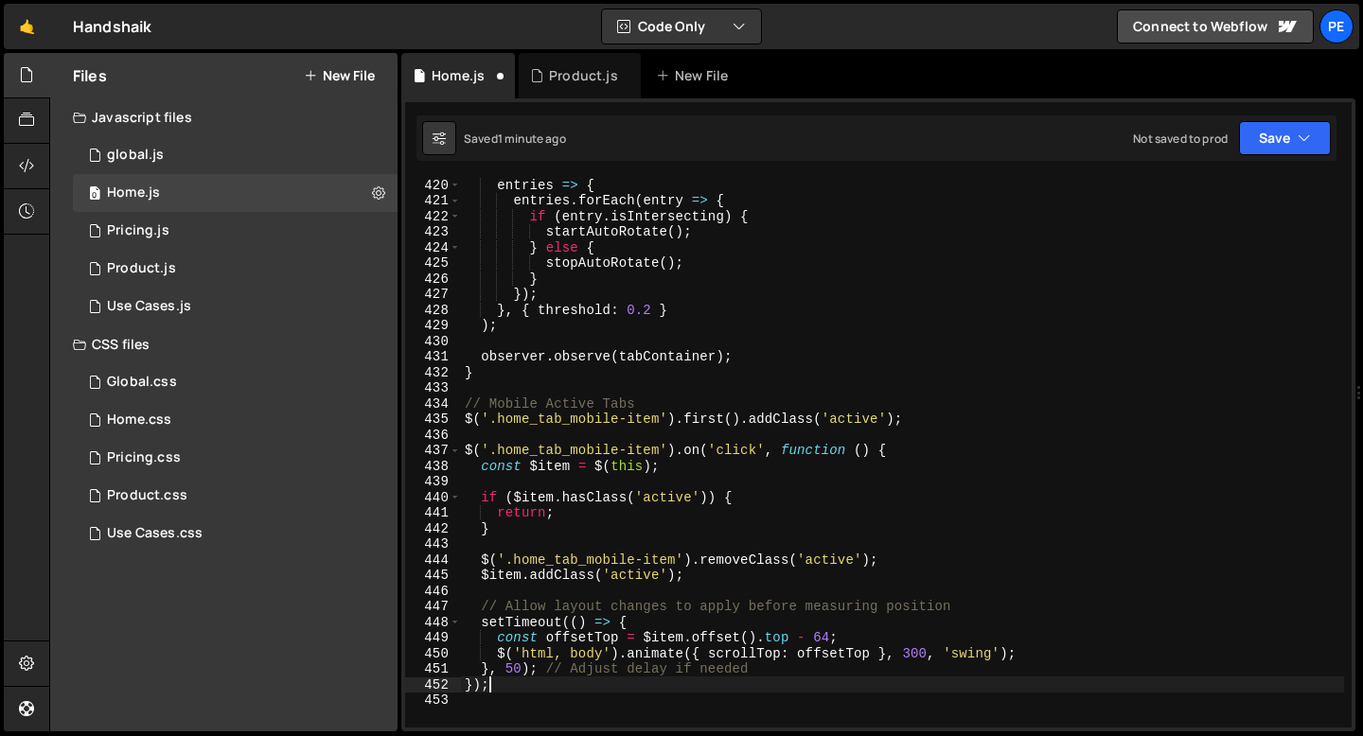
scroll to position [6576, 0]
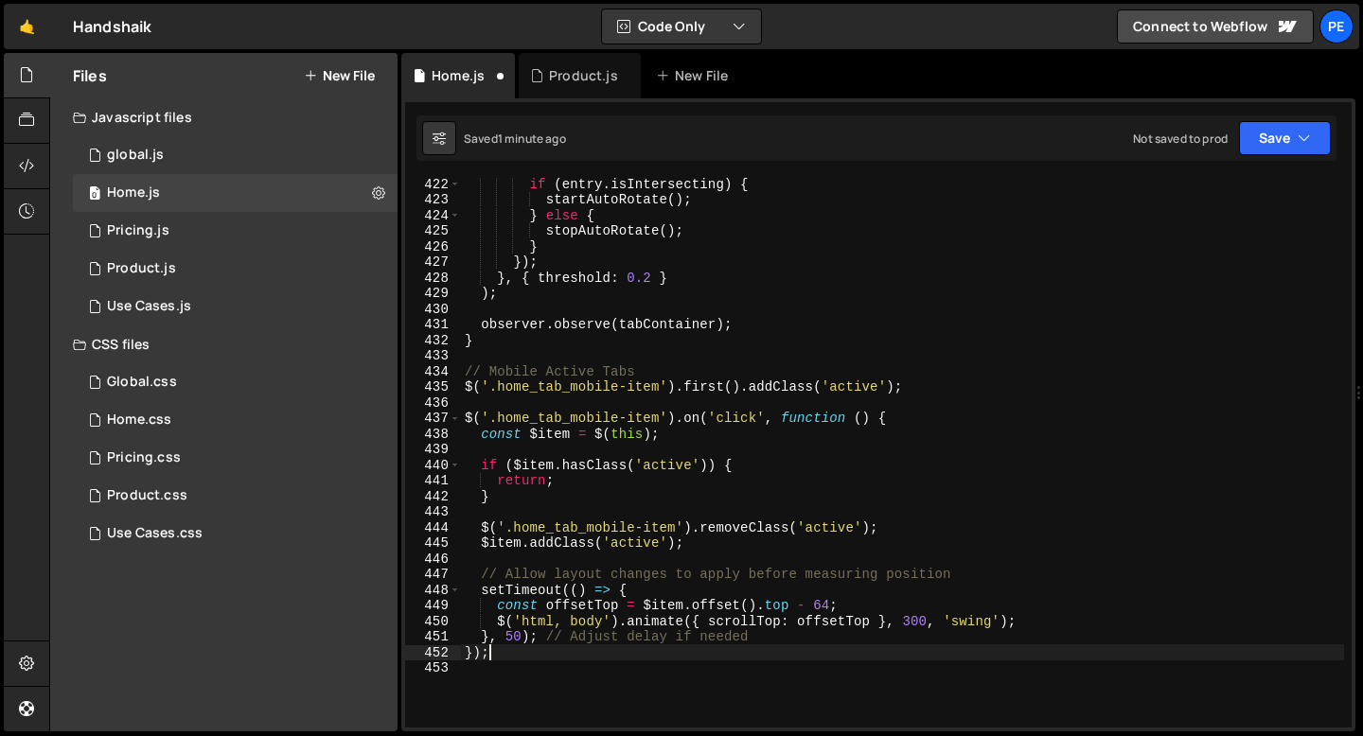
click at [515, 634] on div "if ( entry . isIntersecting ) { startAutoRotate ( ) ; } else { stopAutoRotate (…" at bounding box center [902, 466] width 883 height 581
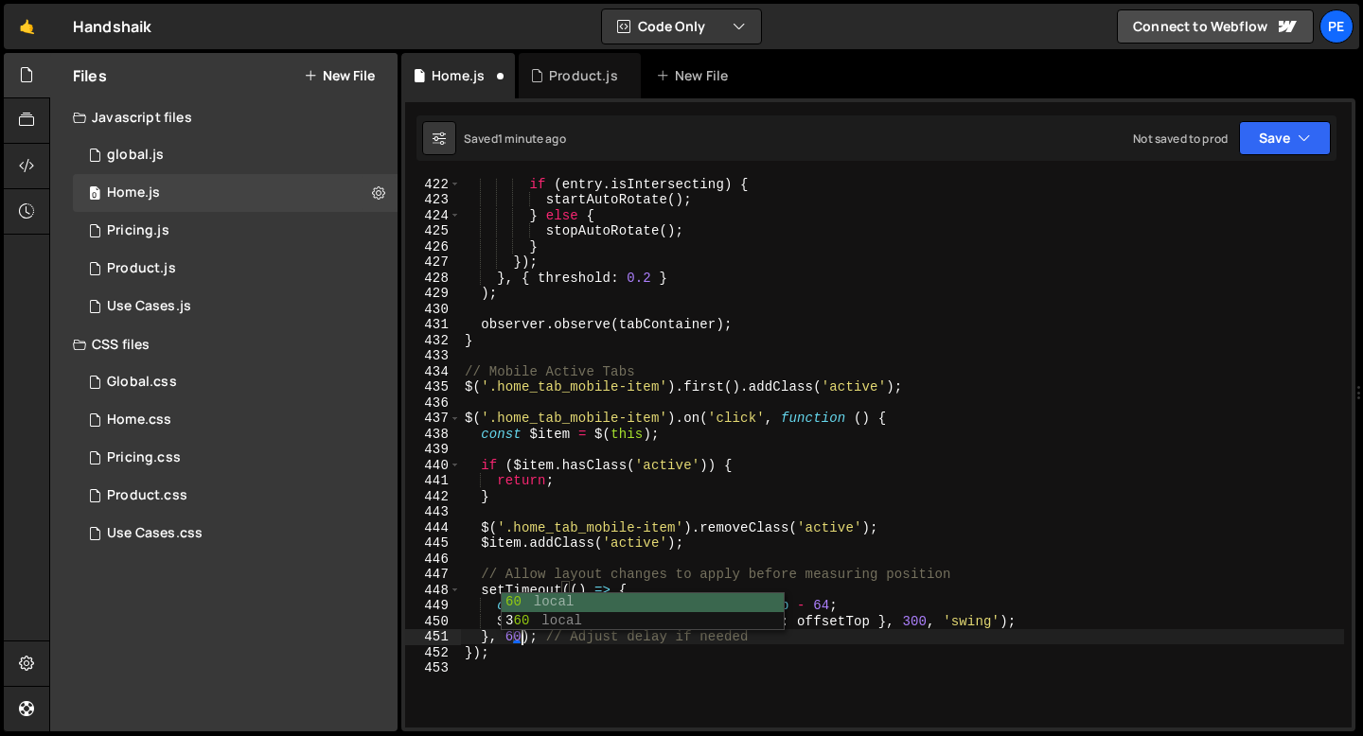
scroll to position [0, 4]
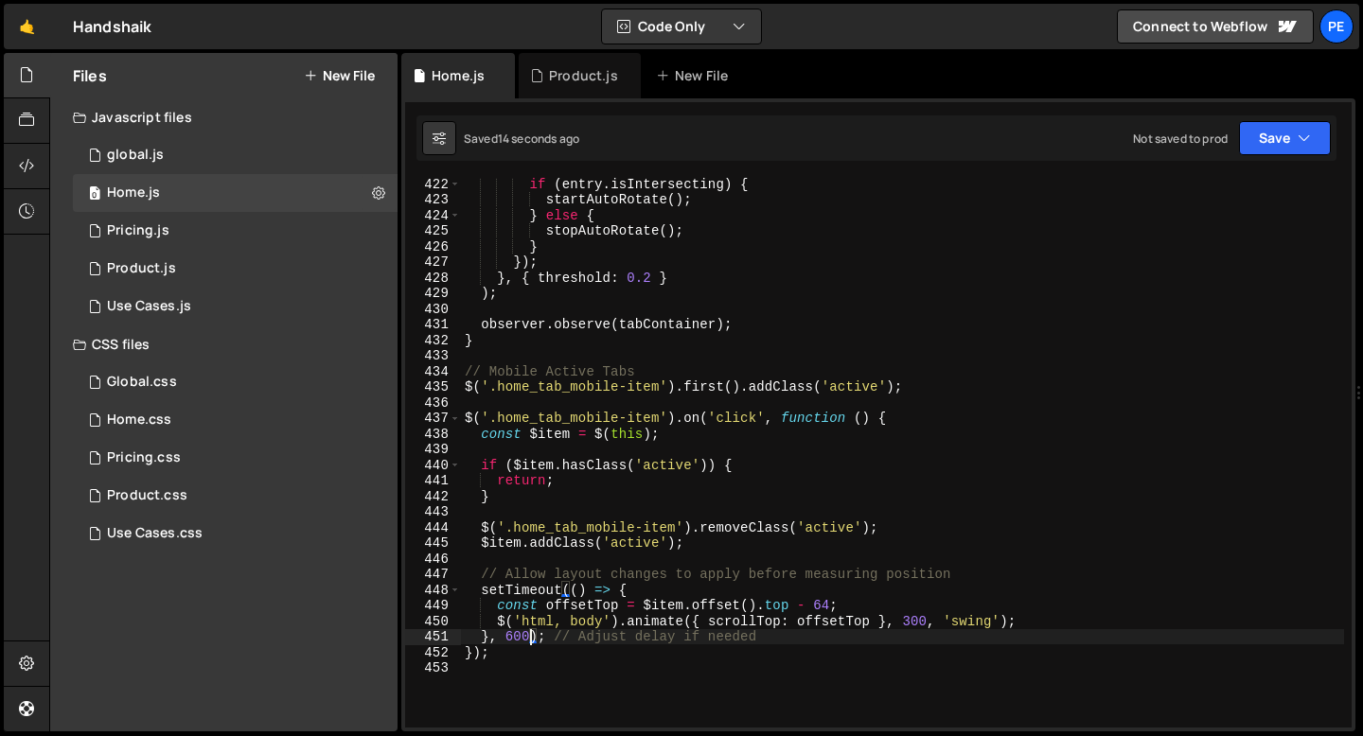
click at [512, 631] on div "if ( entry . isIntersecting ) { startAutoRotate ( ) ; } else { stopAutoRotate (…" at bounding box center [902, 466] width 883 height 581
click at [827, 604] on div "if ( entry . isIntersecting ) { startAutoRotate ( ) ; } else { stopAutoRotate (…" at bounding box center [902, 466] width 883 height 581
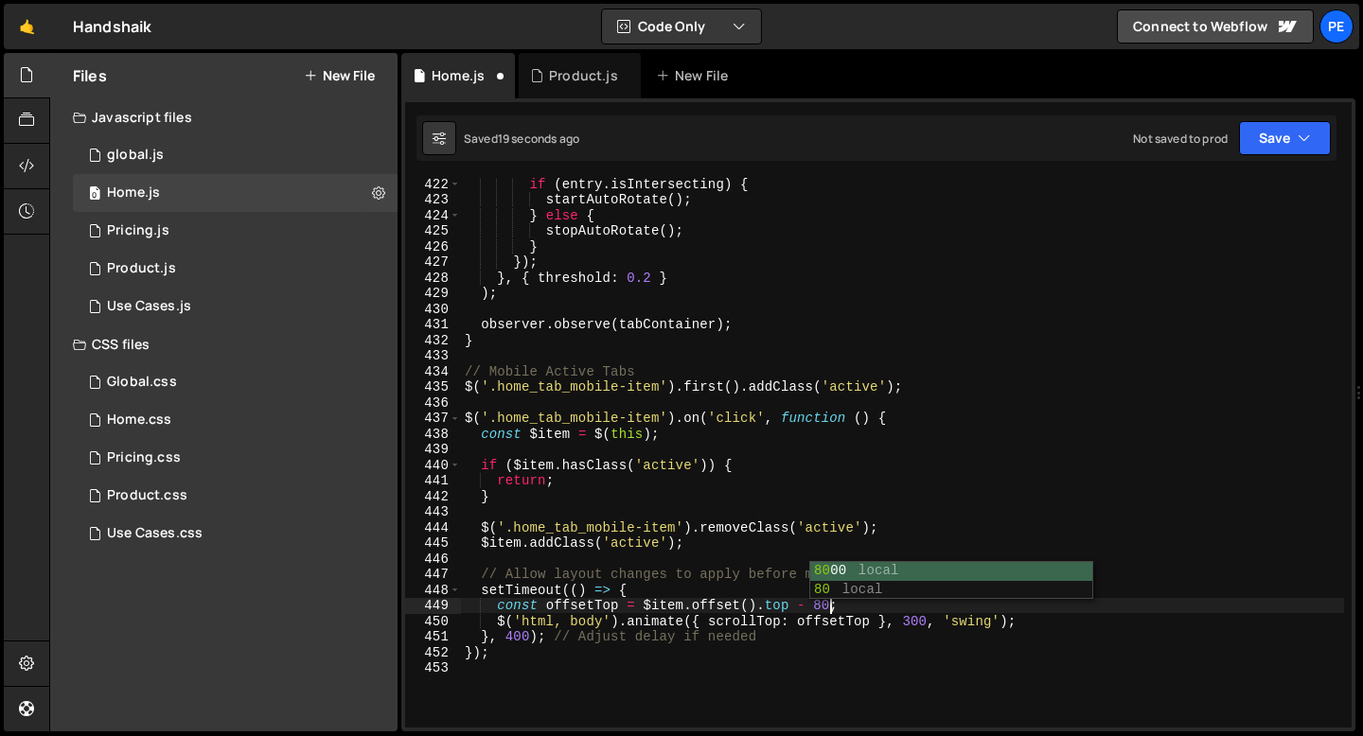
scroll to position [0, 25]
type textarea "const offsetTop = $item.offset().top - 80;"
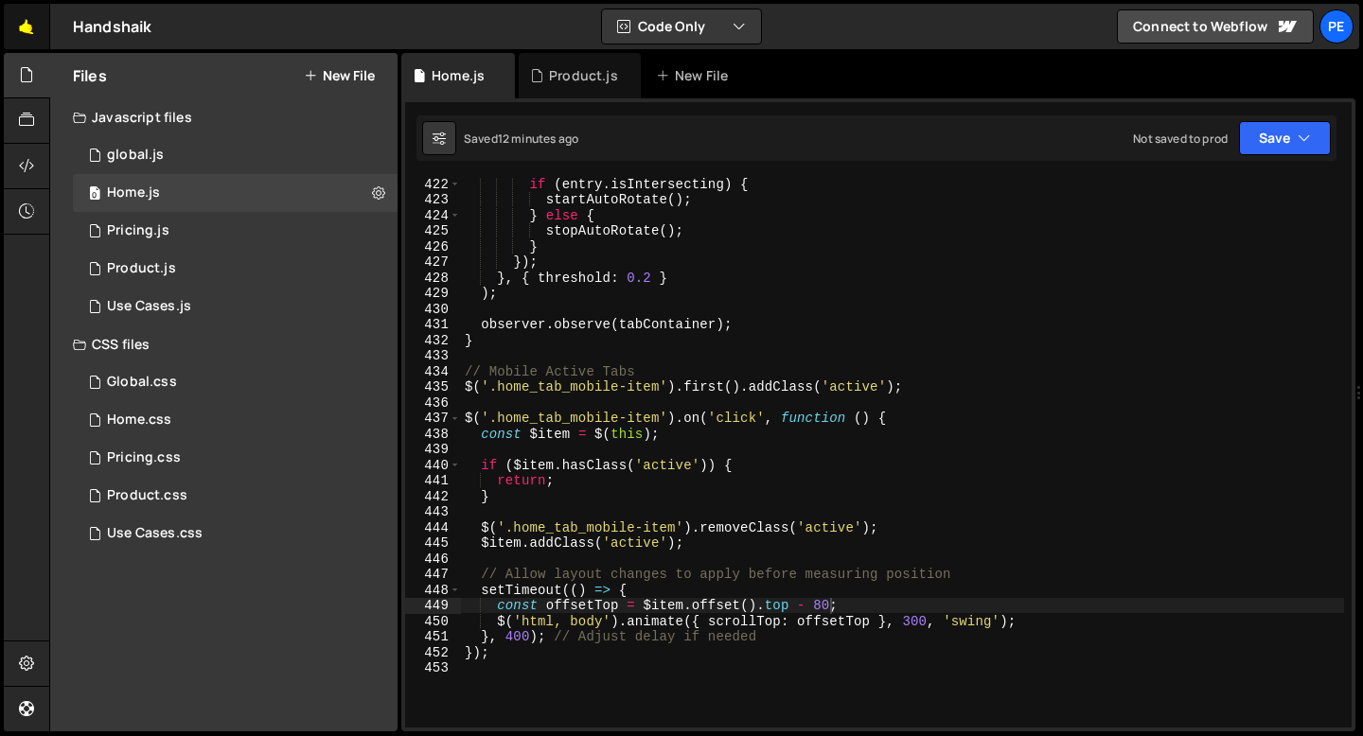
click at [30, 36] on link "🤙" at bounding box center [27, 26] width 46 height 45
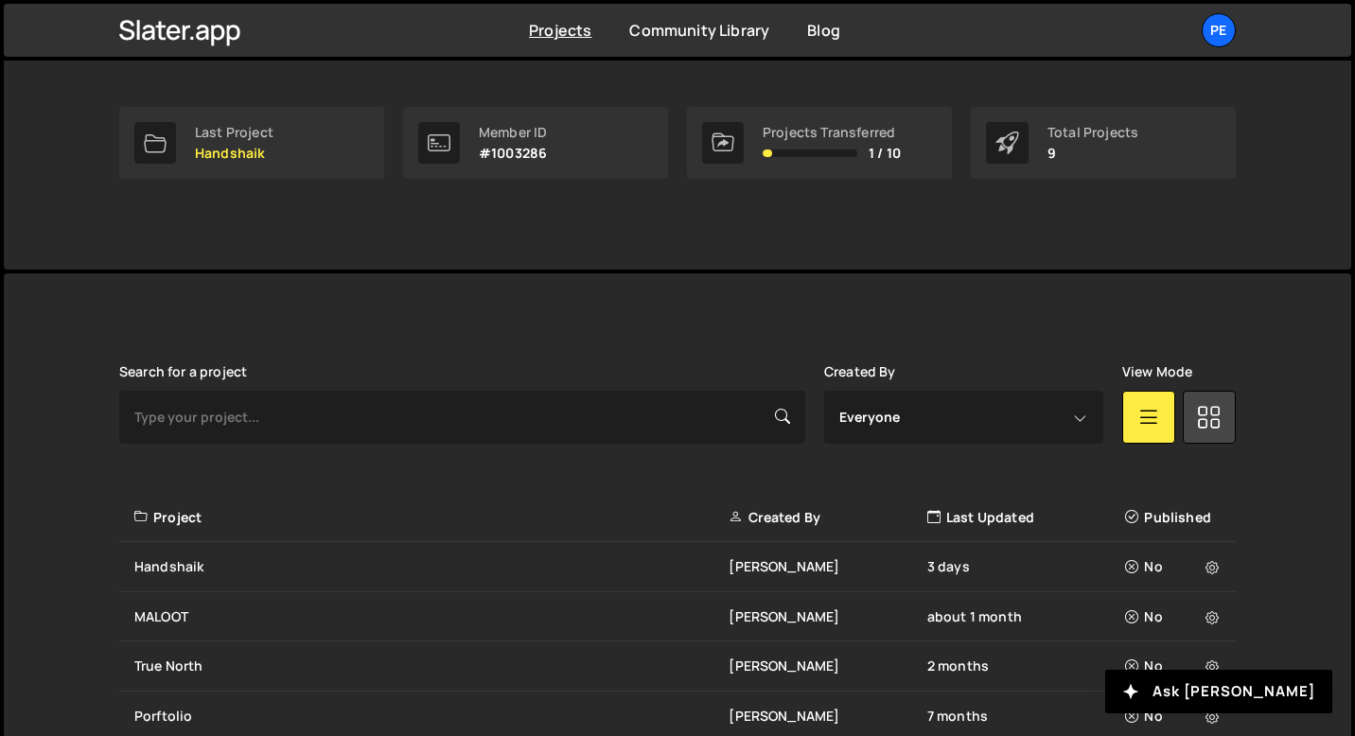
scroll to position [558, 0]
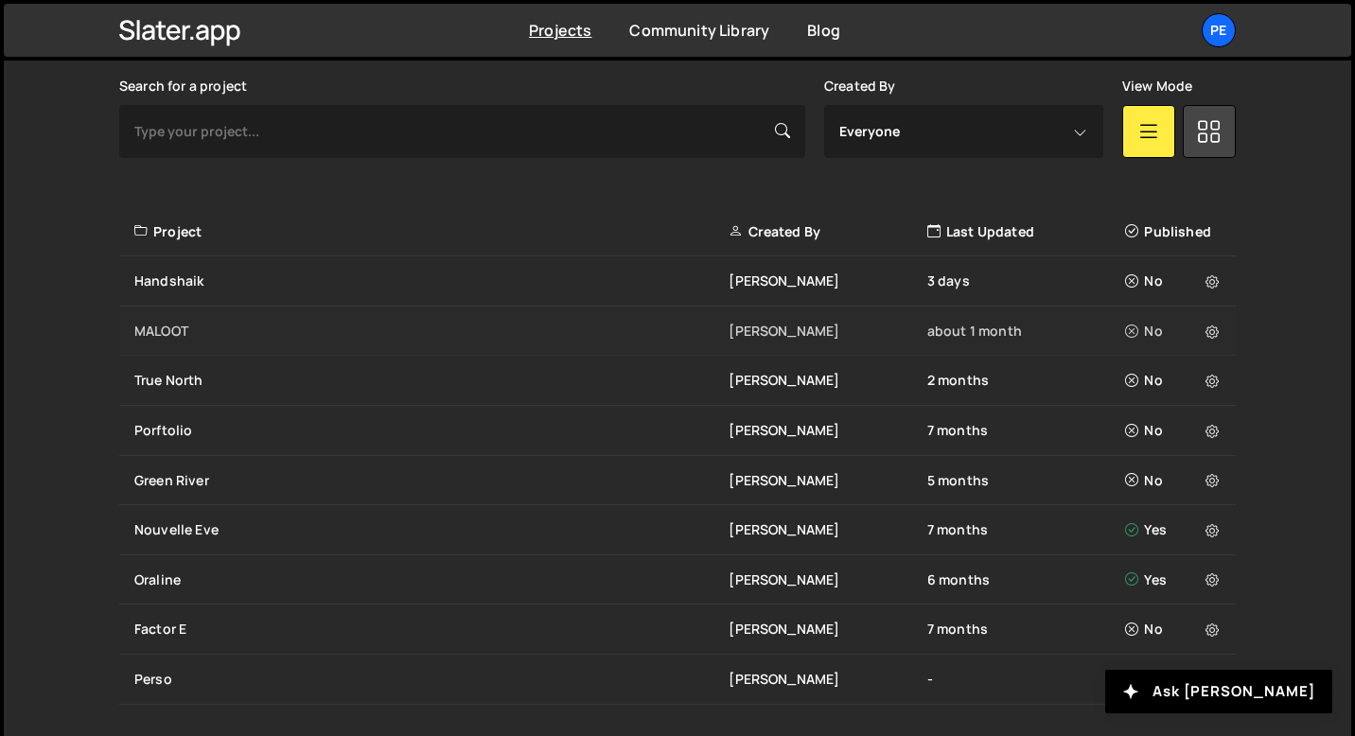
click at [207, 316] on div "[PERSON_NAME] about 1 month No" at bounding box center [677, 332] width 1117 height 50
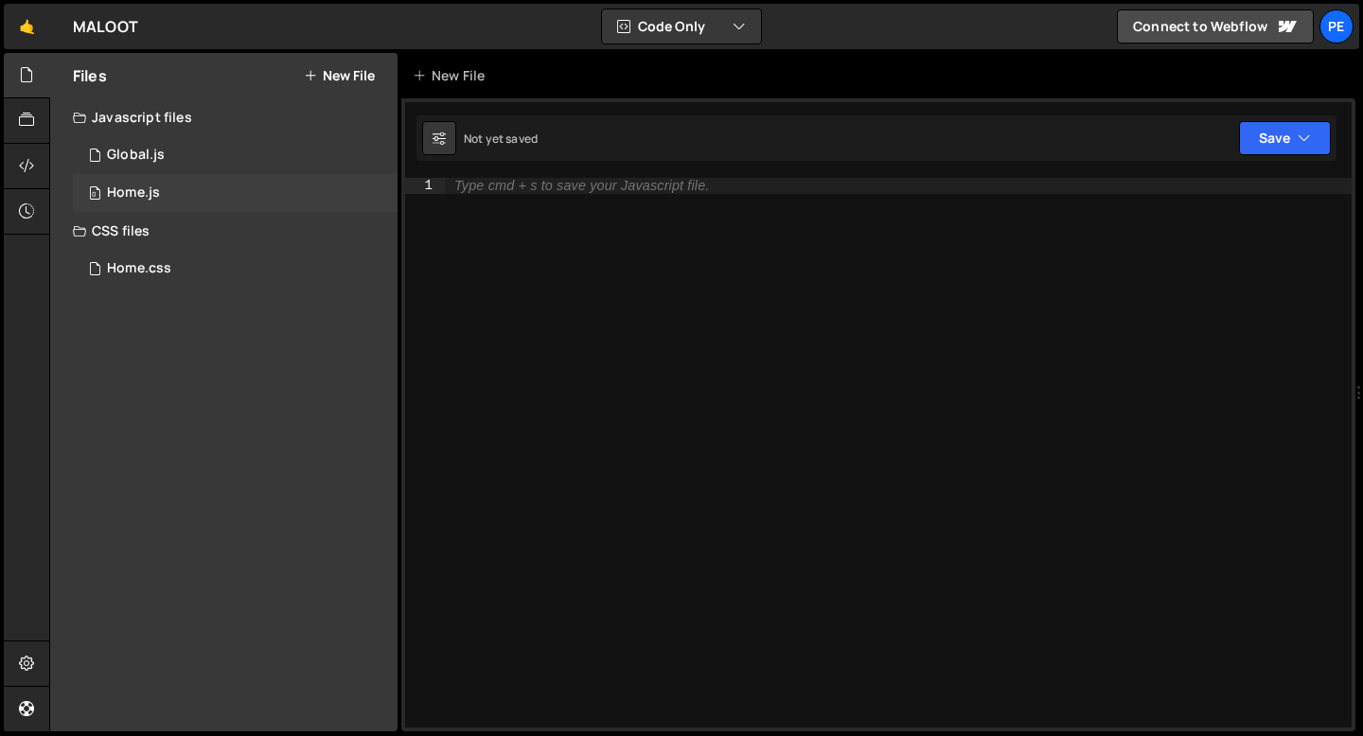
click at [144, 182] on div "0 Home.js 0" at bounding box center [235, 193] width 325 height 38
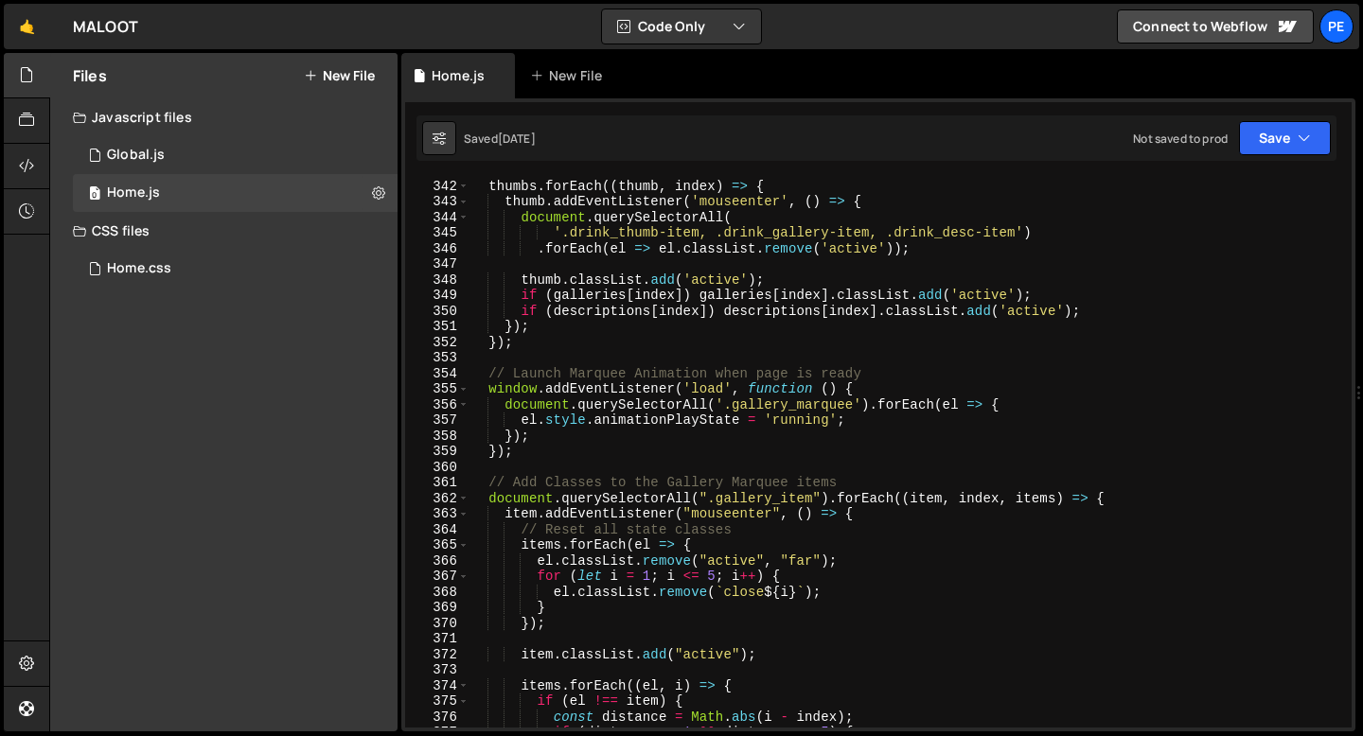
scroll to position [5453, 0]
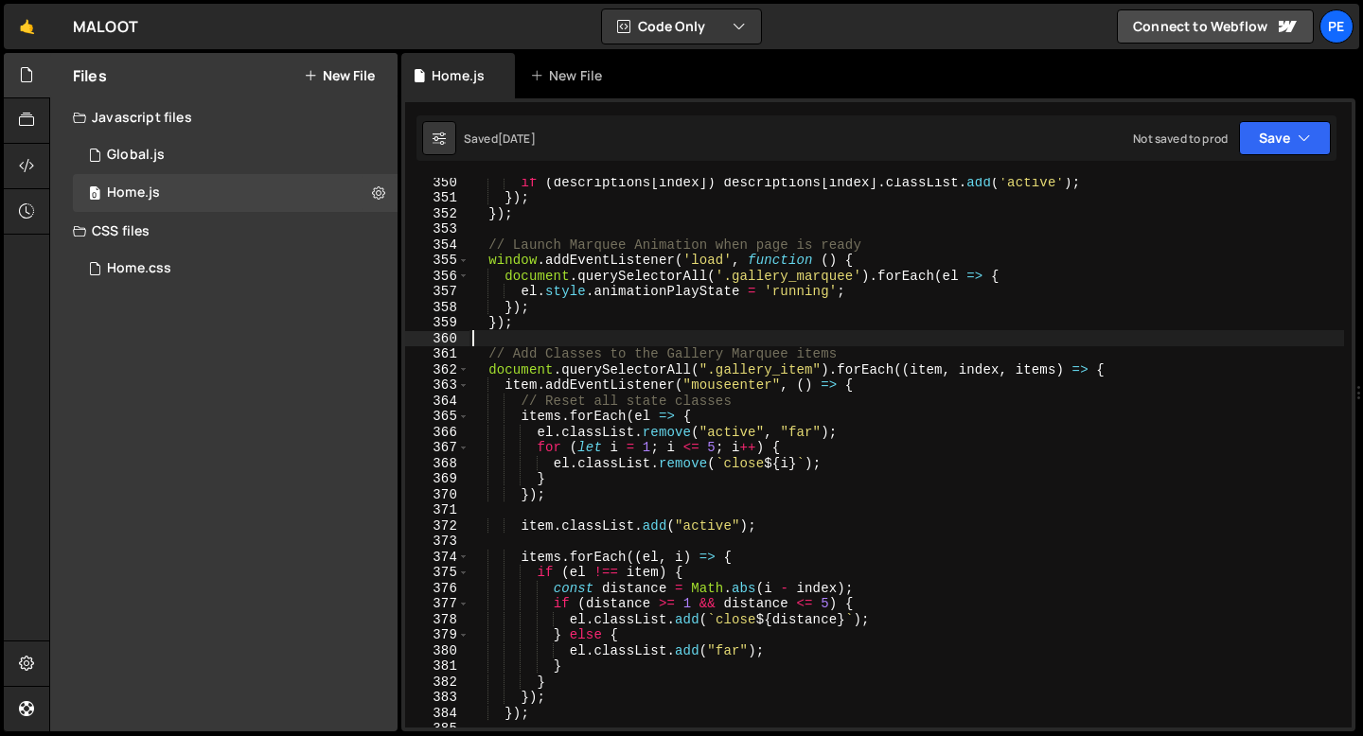
click at [522, 340] on div "if ( descriptions [ index ]) descriptions [ index ] . classList . add ( 'active…" at bounding box center [905, 464] width 875 height 581
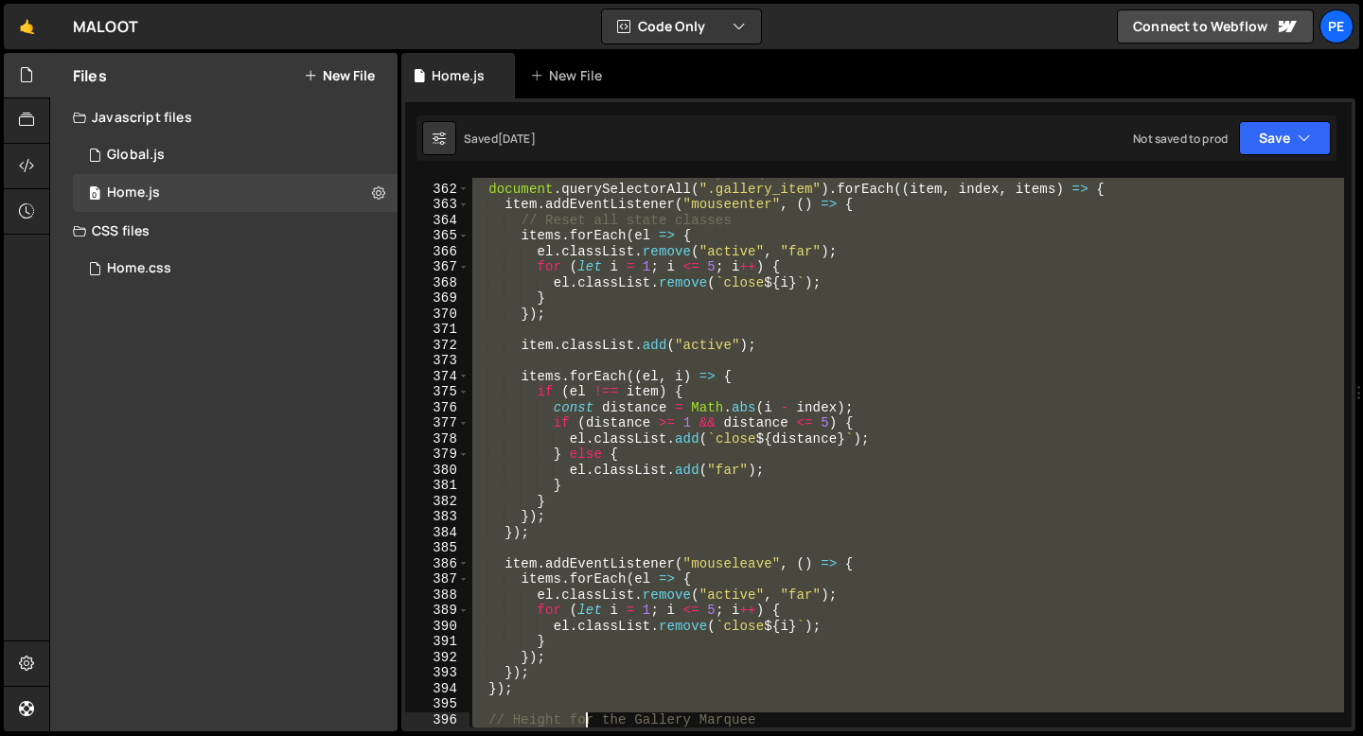
scroll to position [5697, 0]
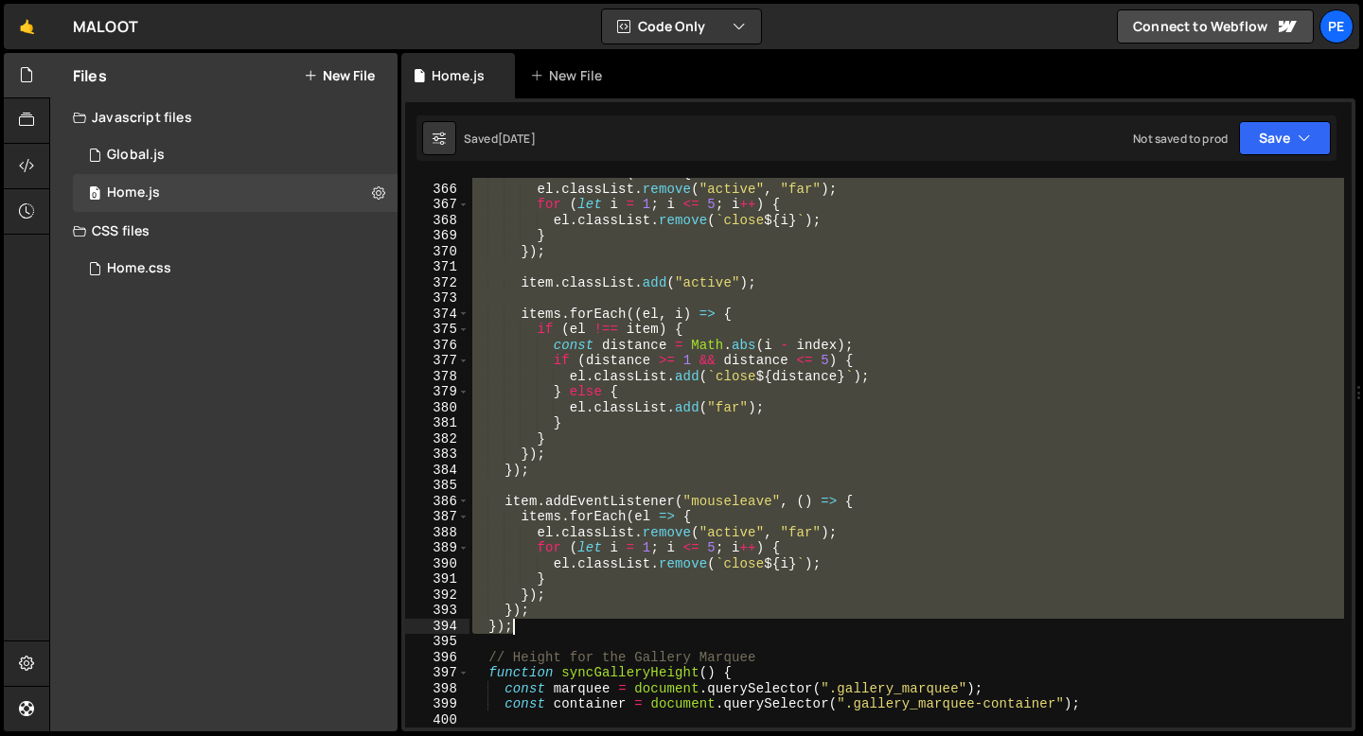
drag, startPoint x: 489, startPoint y: 247, endPoint x: 572, endPoint y: 627, distance: 389.3
click at [572, 627] on div "items . forEach ( el => { el . classList . remove ( "active" , "far" ) ; for ( …" at bounding box center [905, 456] width 875 height 581
click at [571, 628] on div "items . forEach ( el => { el . classList . remove ( "active" , "far" ) ; for ( …" at bounding box center [905, 453] width 875 height 550
type textarea "});"
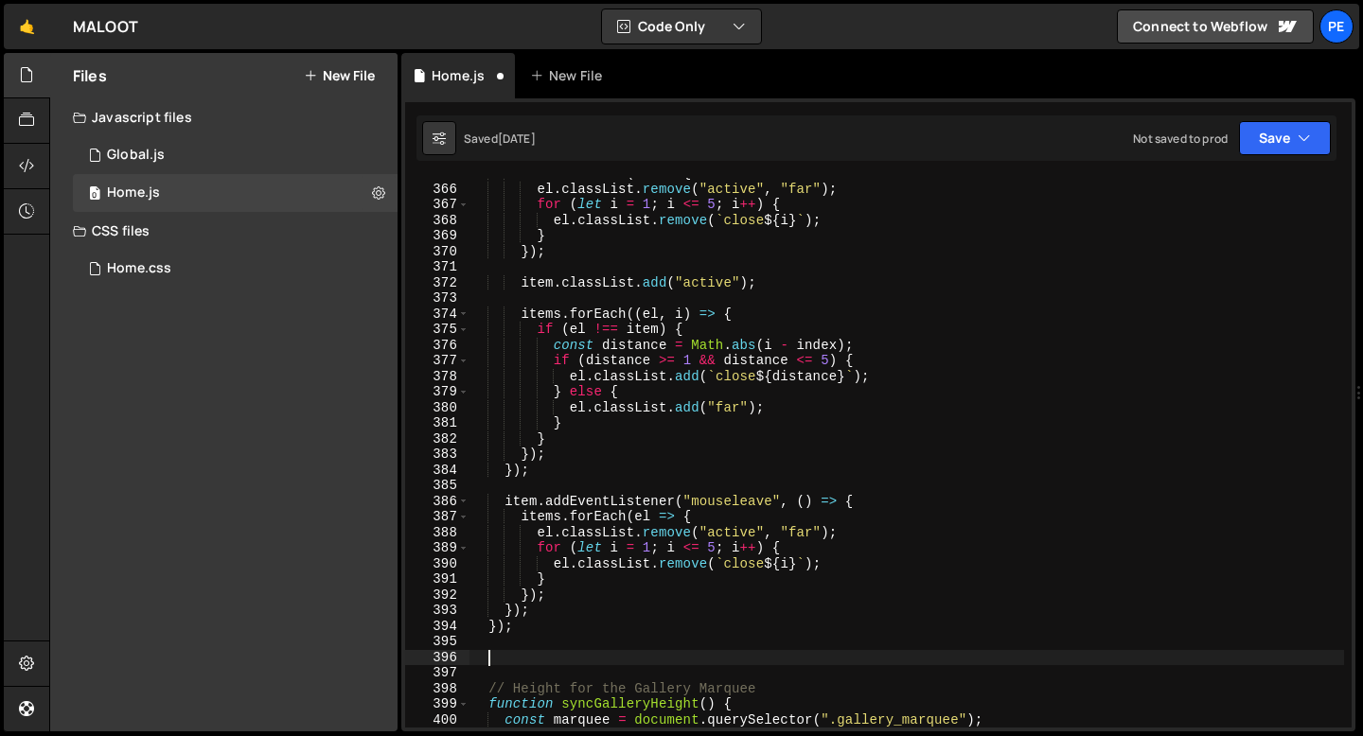
paste textarea "});"
type textarea "});"
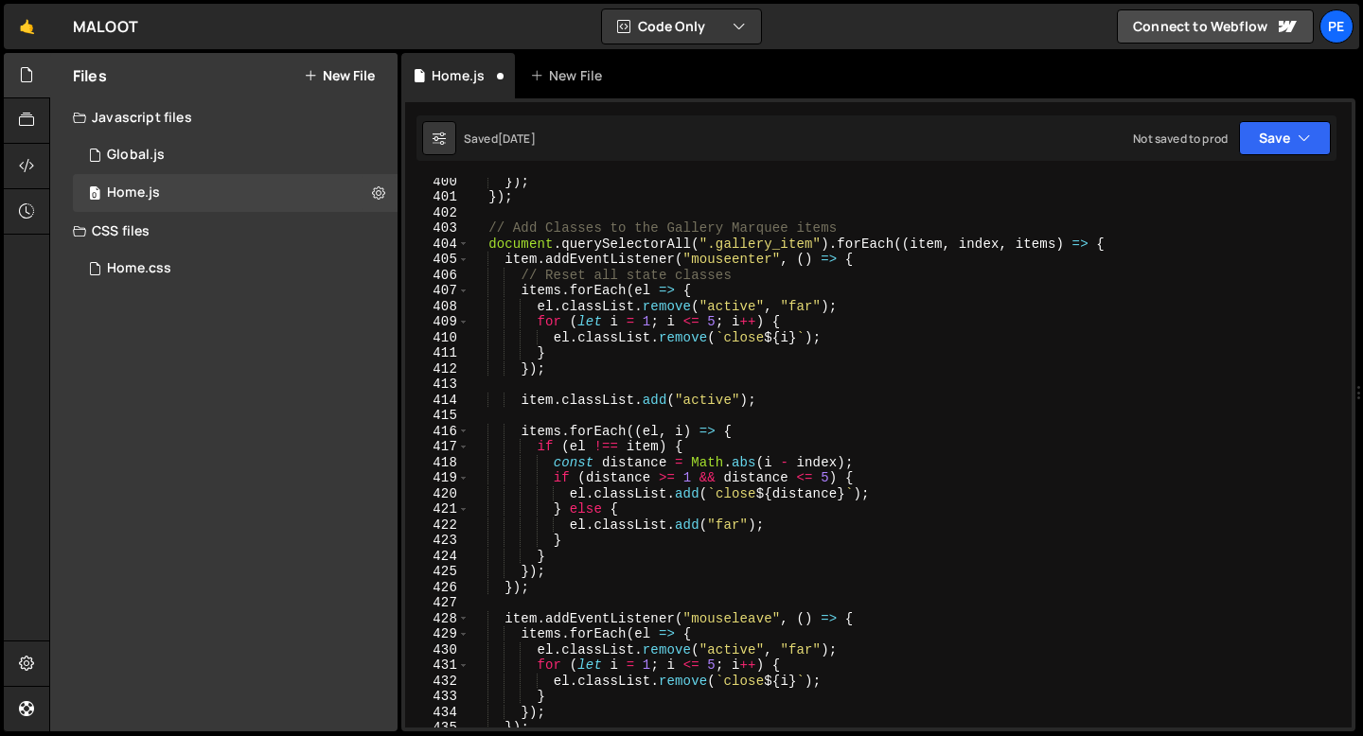
scroll to position [6068, 0]
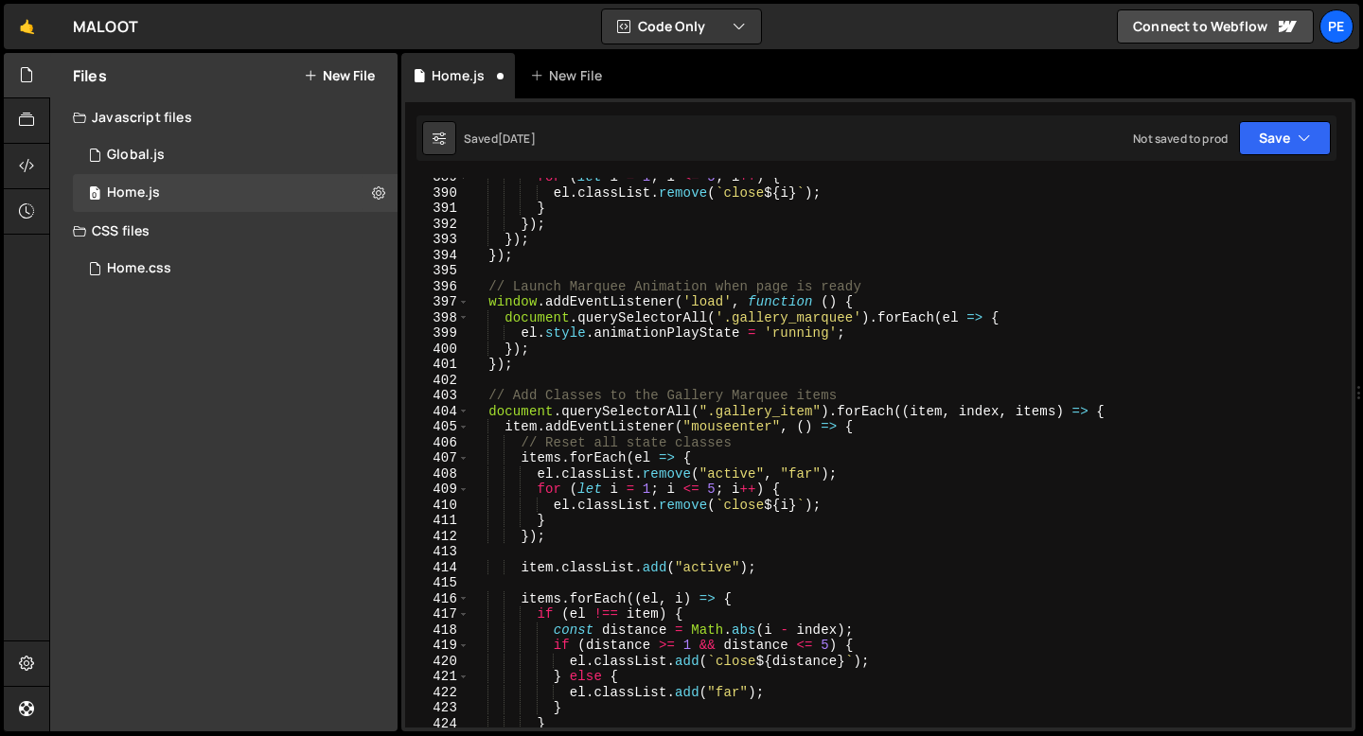
click at [535, 375] on div "for ( let i = 1 ; i <= 5 ; i ++ ) { el . classList . remove ( ` close ${ i } ` …" at bounding box center [905, 459] width 875 height 581
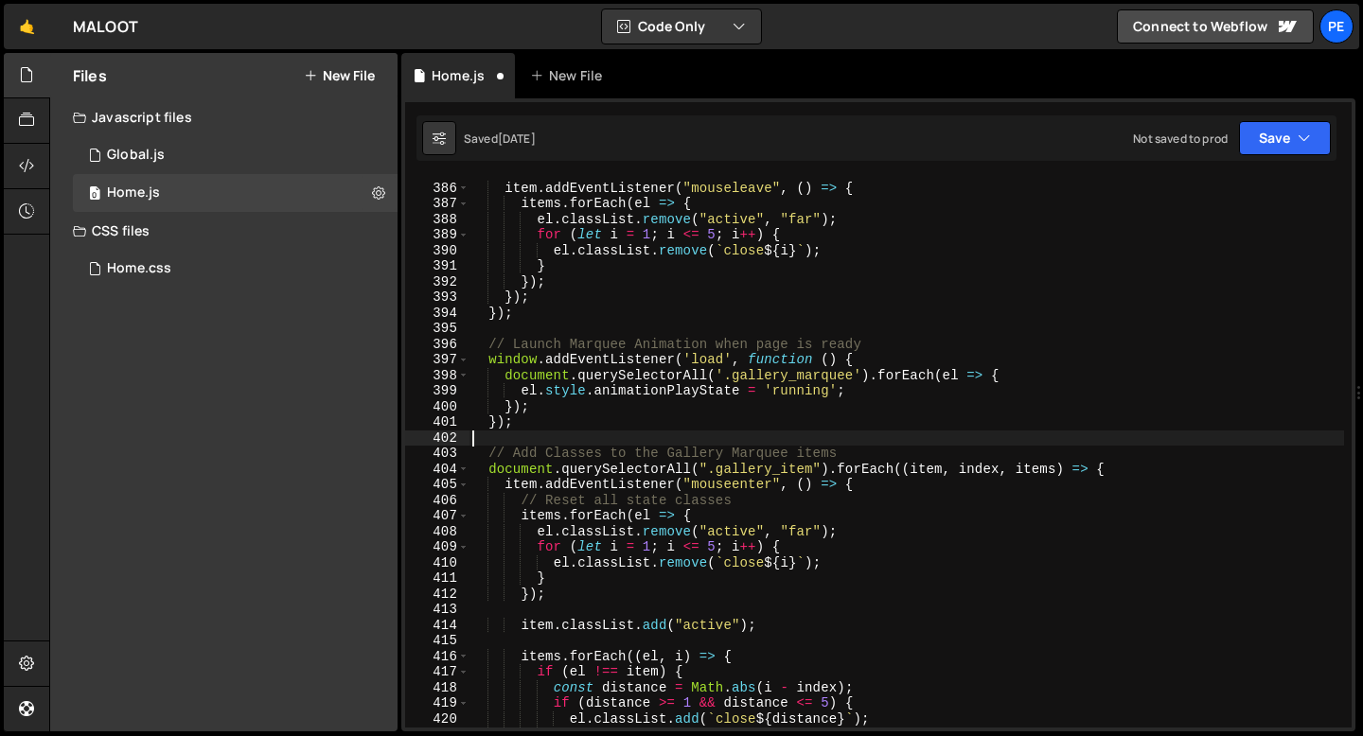
scroll to position [6009, 0]
click at [525, 322] on div "item . addEventListener ( "mouseleave" , ( ) => { items . forEach ( el => { el …" at bounding box center [905, 455] width 875 height 581
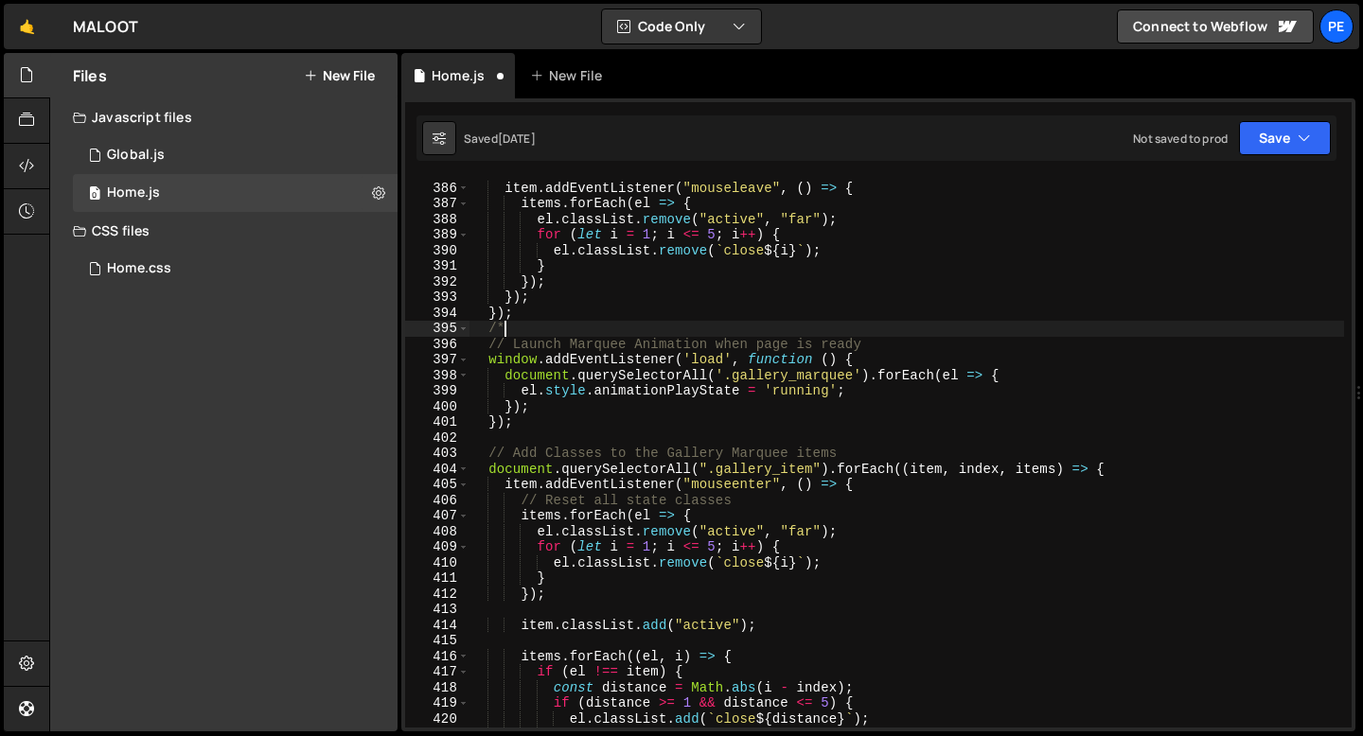
scroll to position [0, 1]
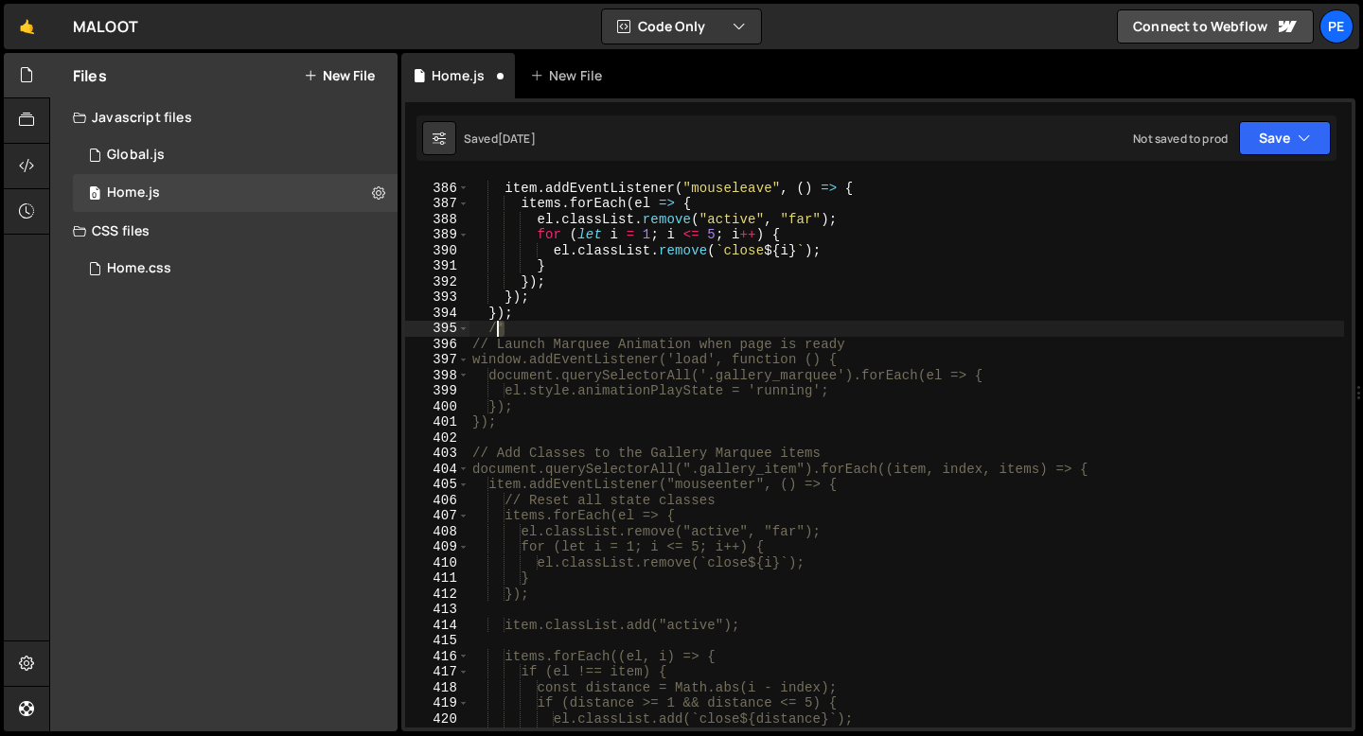
drag, startPoint x: 518, startPoint y: 327, endPoint x: 494, endPoint y: 327, distance: 23.7
click at [494, 327] on div "item . addEventListener ( "mouseleave" , ( ) => { items . forEach ( el => { el …" at bounding box center [905, 455] width 875 height 581
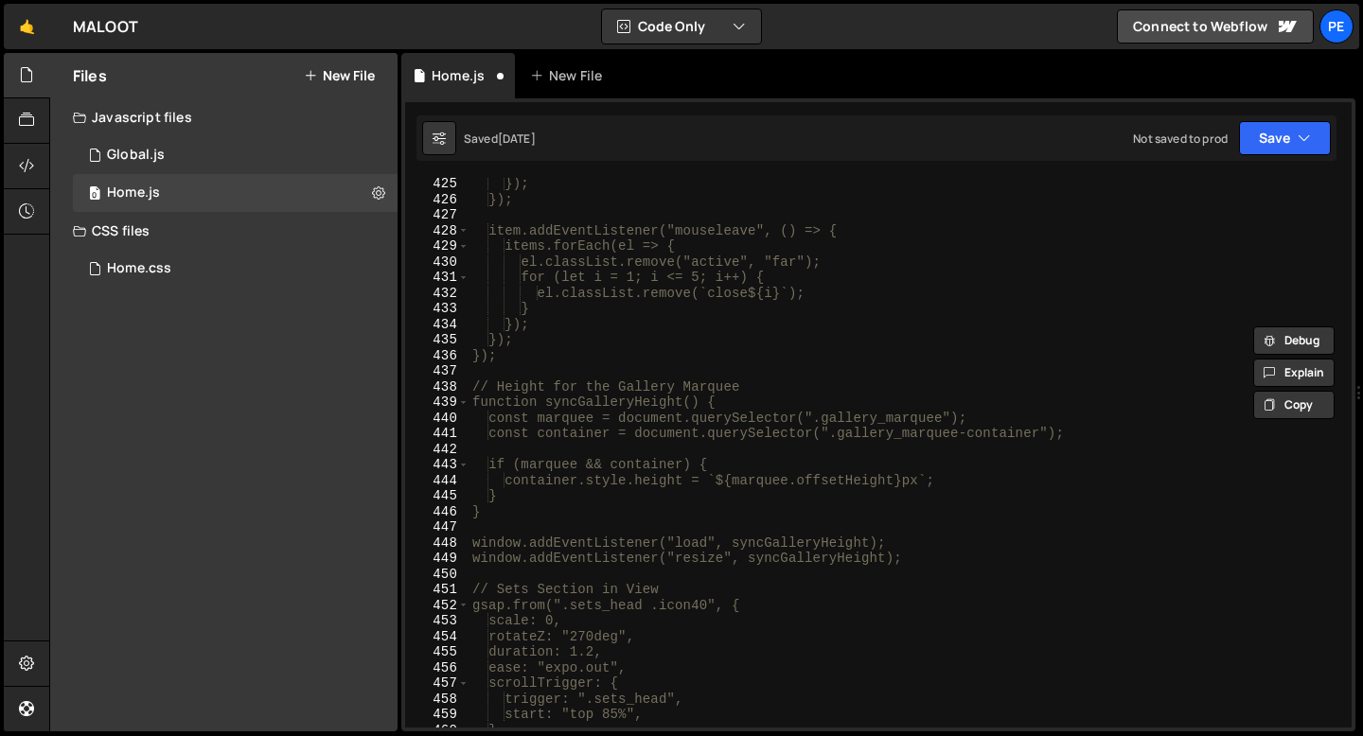
scroll to position [6610, 0]
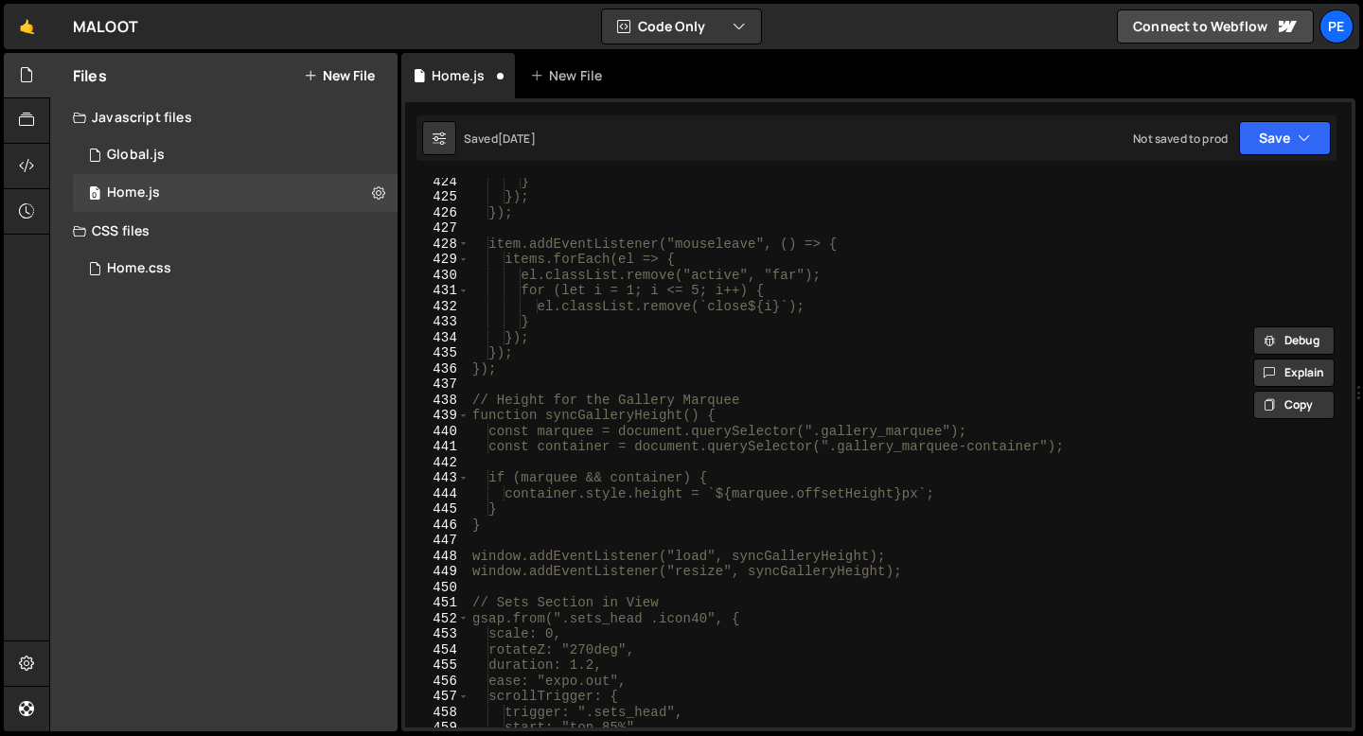
click at [527, 375] on div "} }); }); item.addEventListener("mouseleave", () => { items.forEach(el => { el.…" at bounding box center [905, 463] width 875 height 581
type textarea "});"
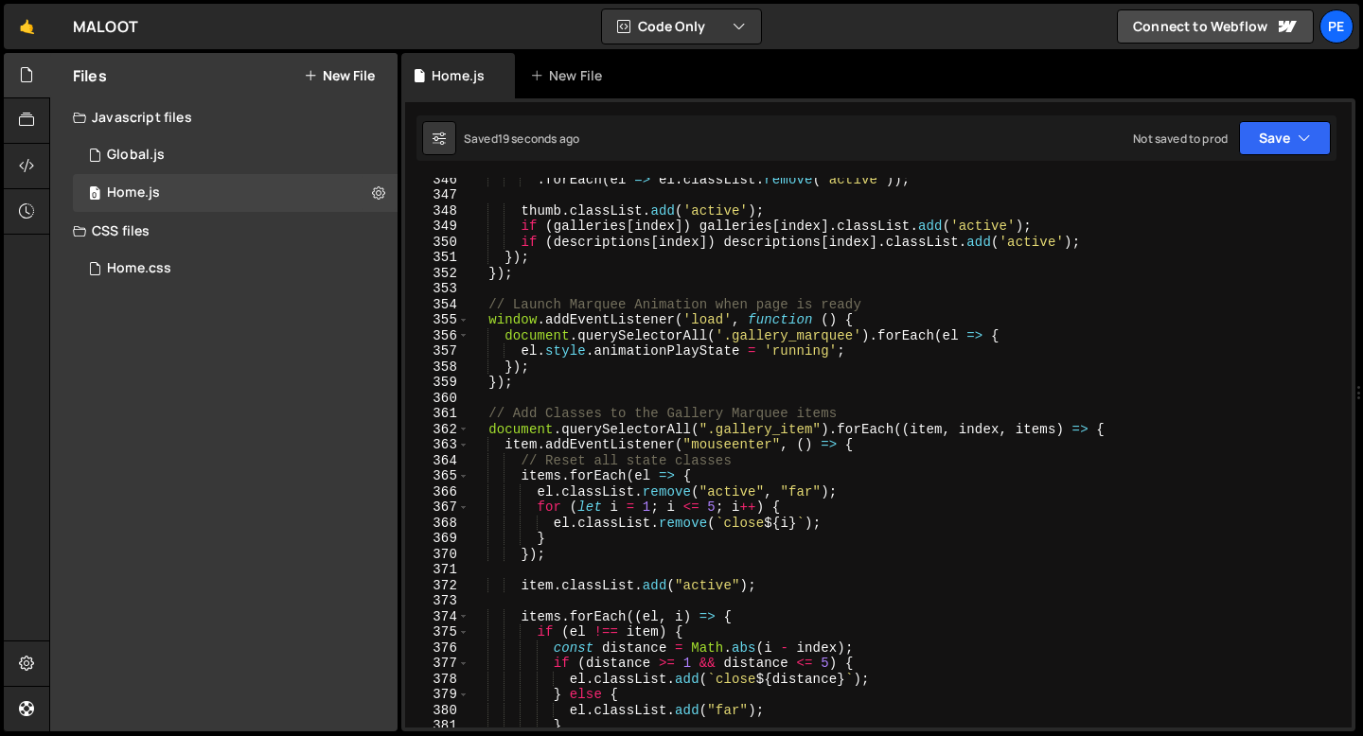
scroll to position [5367, 0]
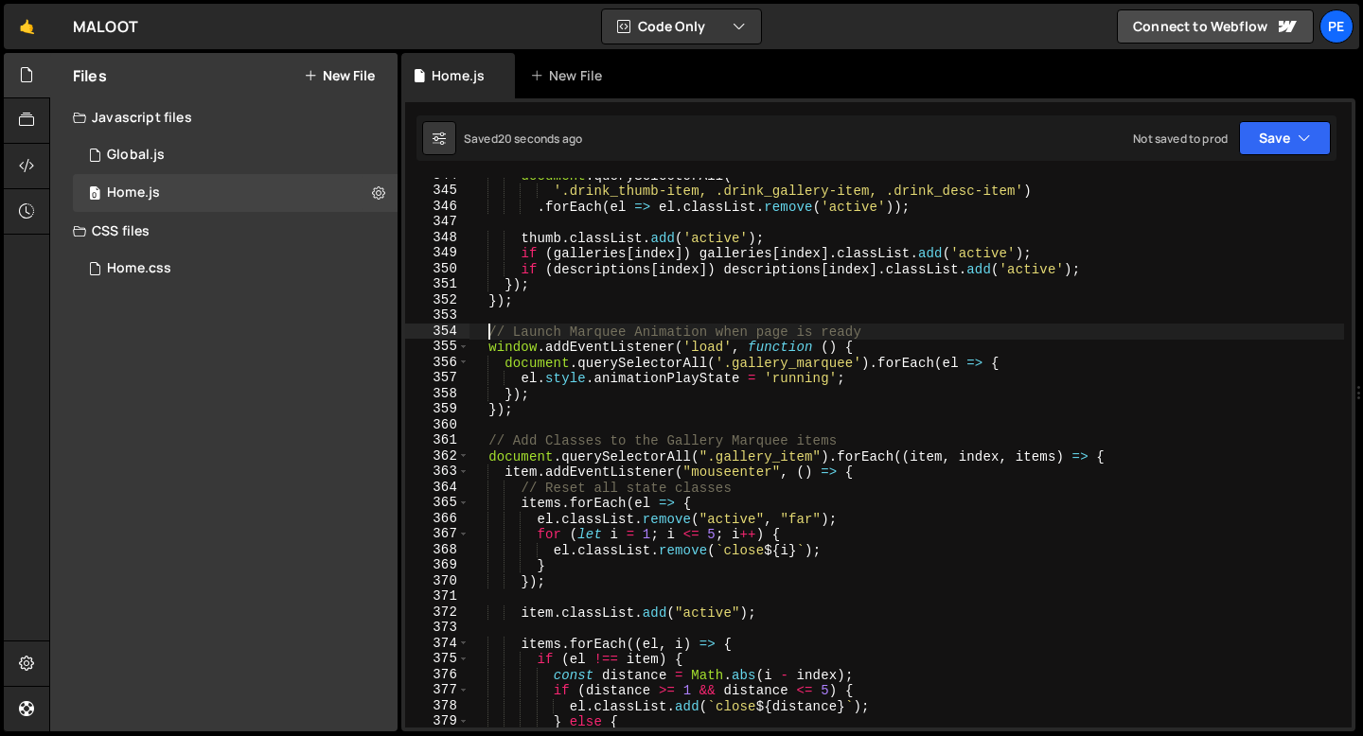
click at [490, 331] on div "document . querySelectorAll ( '.drink_thumb-item, .drink_gallery-item, .drink_d…" at bounding box center [905, 458] width 875 height 581
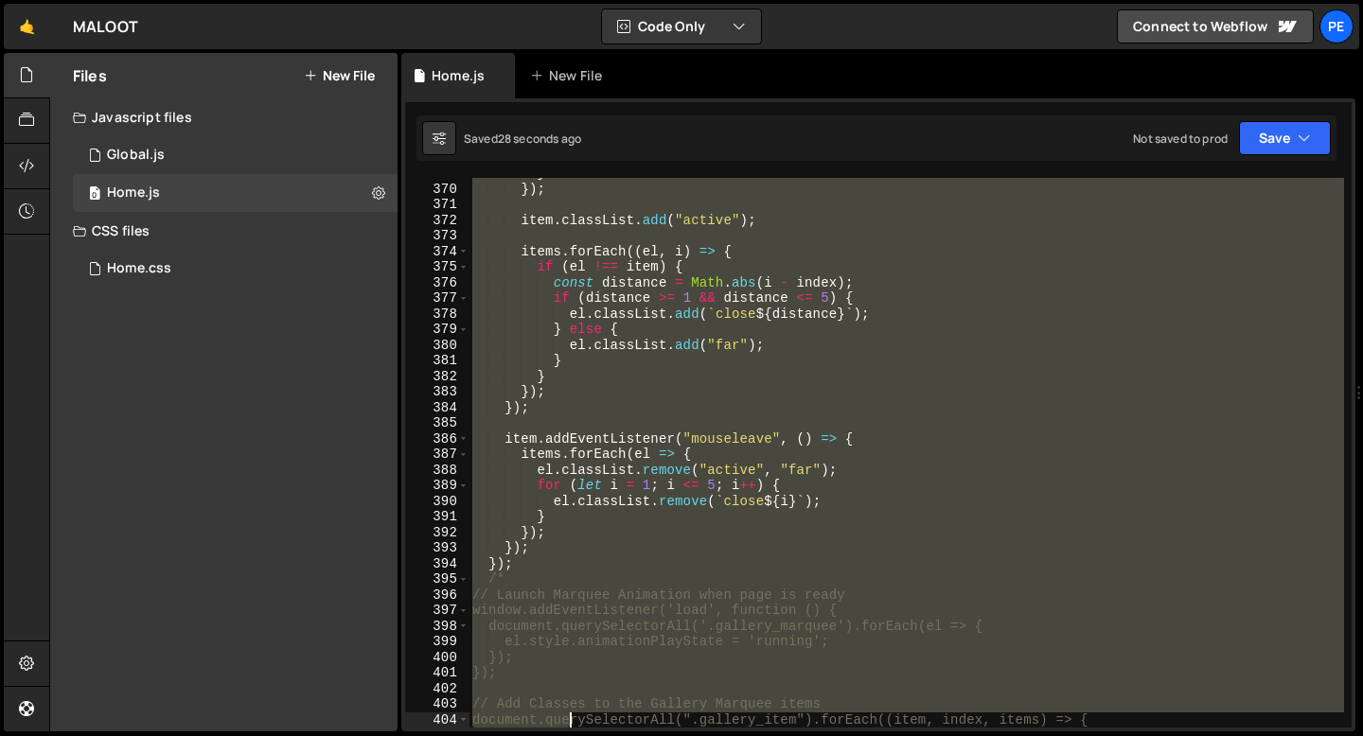
scroll to position [5790, 0]
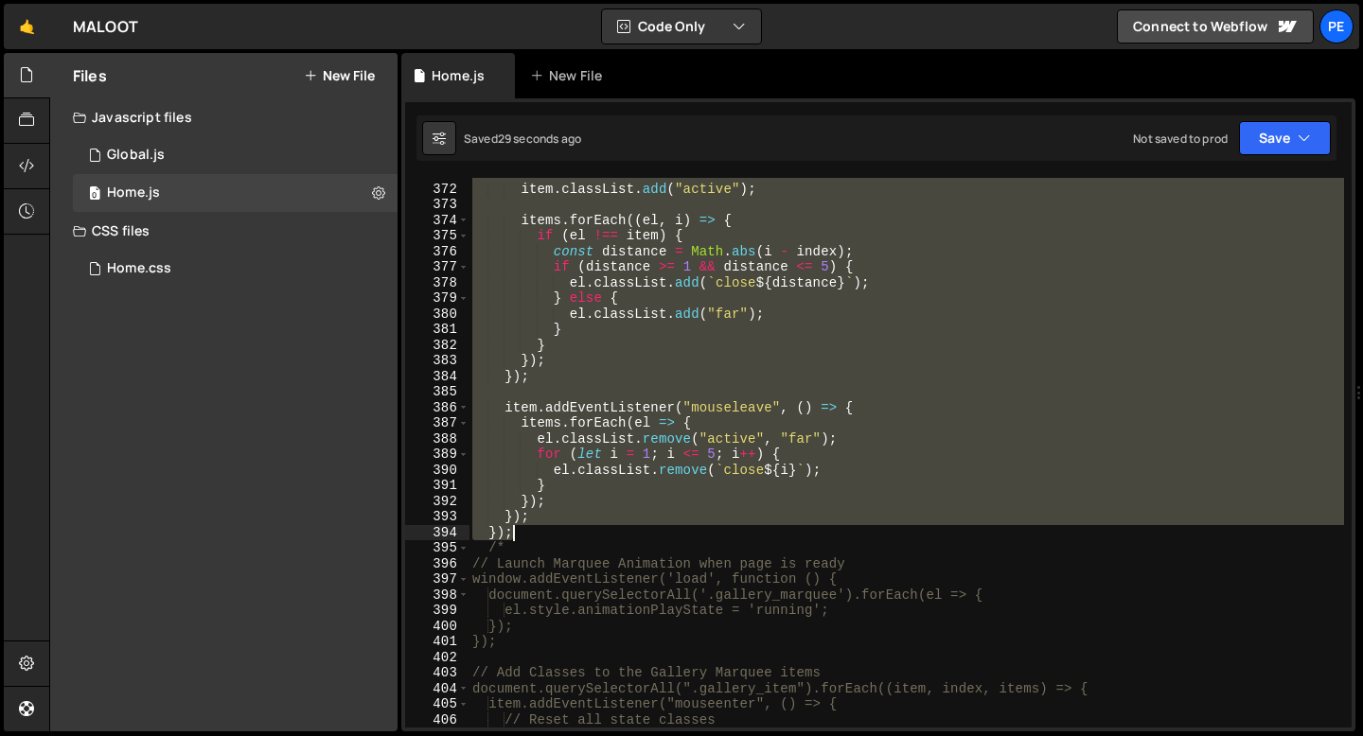
drag, startPoint x: 486, startPoint y: 411, endPoint x: 557, endPoint y: 534, distance: 142.0
click at [558, 534] on div "item . classList . add ( "active" ) ; items . forEach (( el , i ) => { if ( el …" at bounding box center [905, 456] width 875 height 581
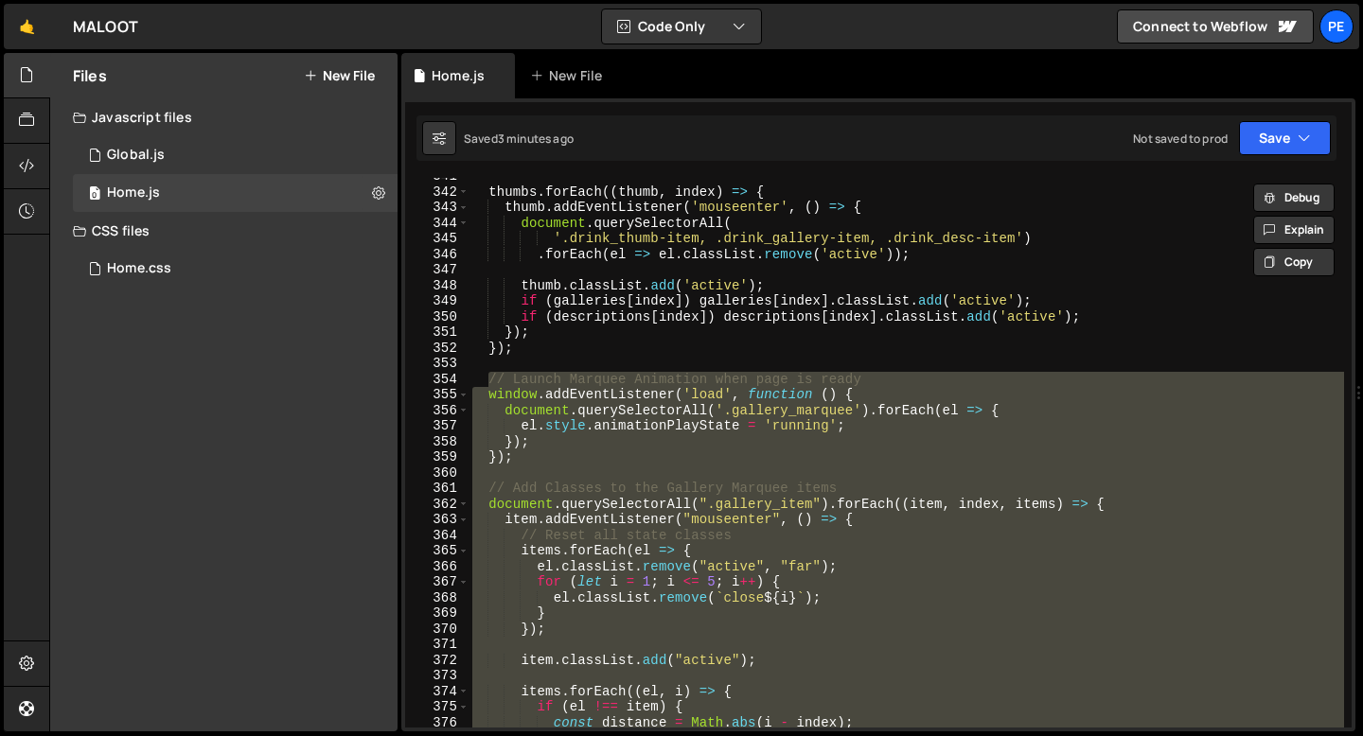
scroll to position [5319, 0]
click at [485, 393] on div "thumbs . forEach (( thumb , index ) => { thumb . addEventListener ( 'mouseenter…" at bounding box center [905, 453] width 875 height 550
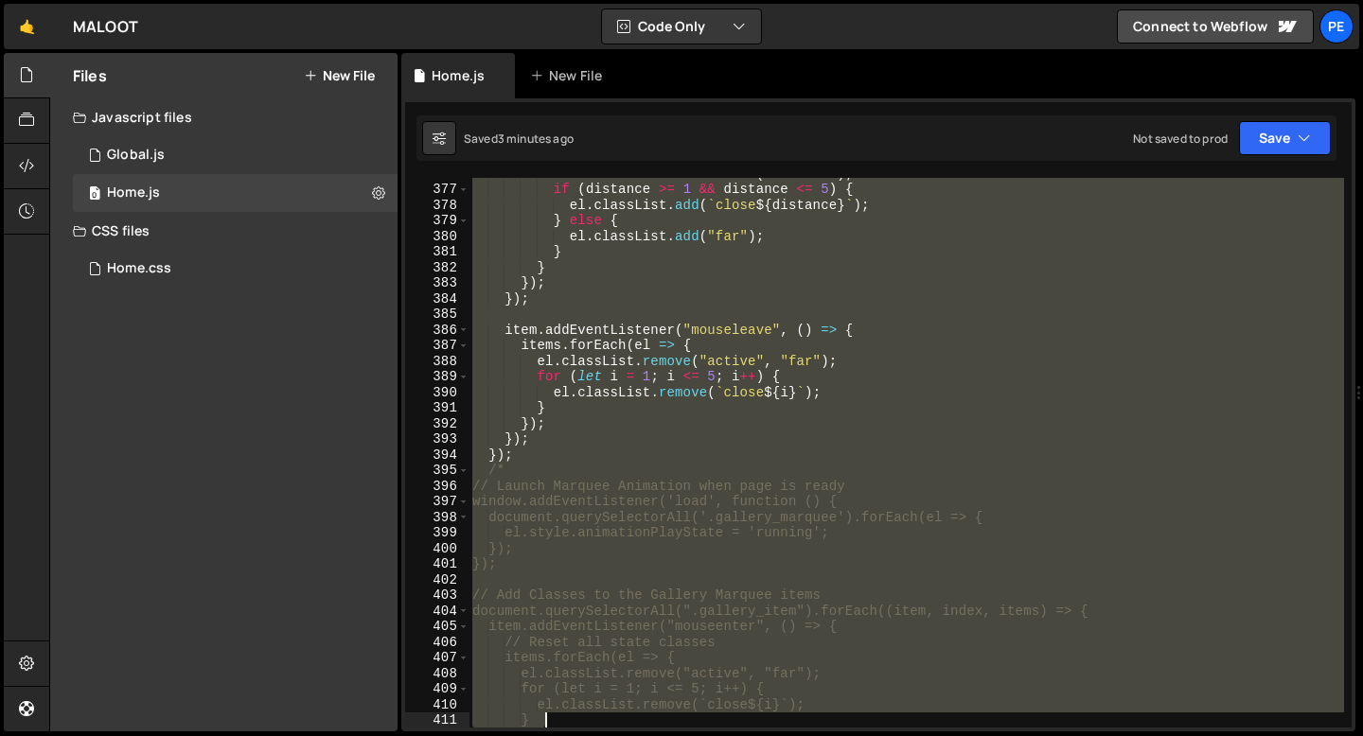
scroll to position [5868, 0]
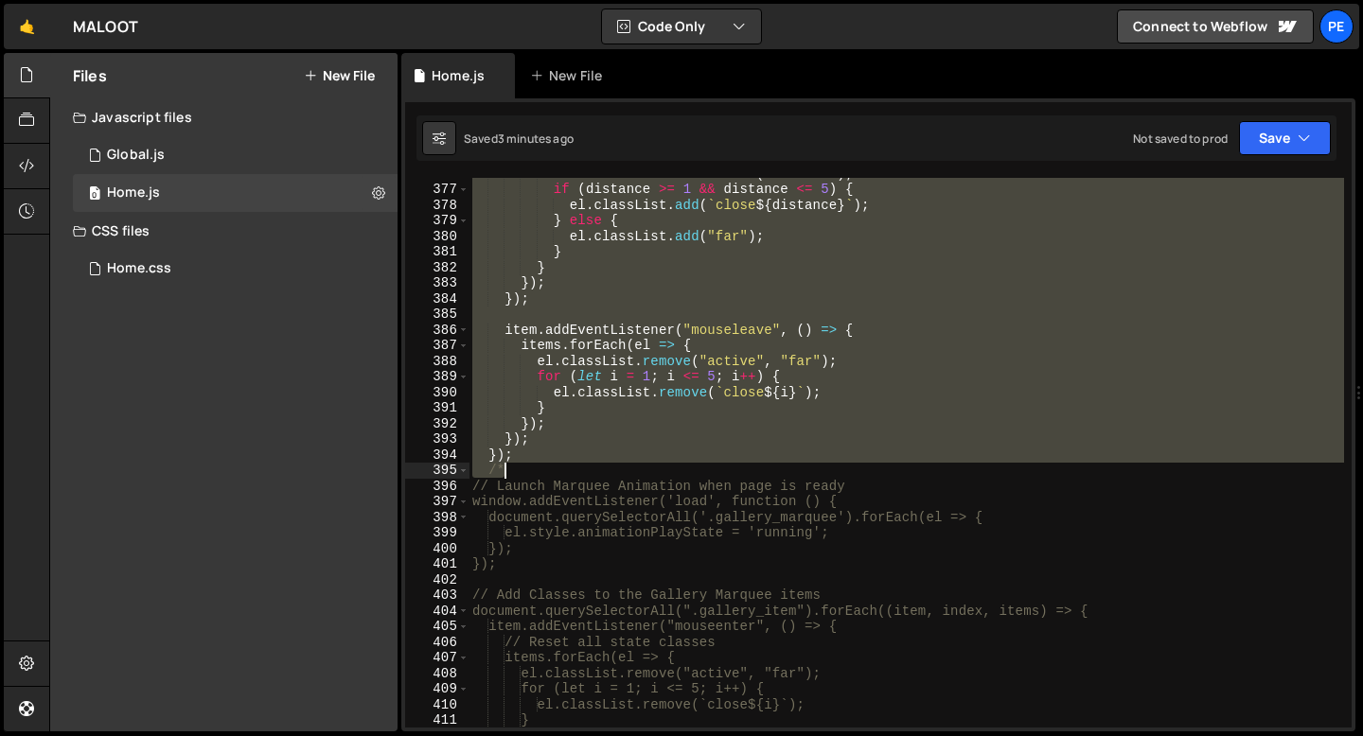
drag, startPoint x: 486, startPoint y: 396, endPoint x: 543, endPoint y: 462, distance: 87.3
click at [544, 462] on div "const distance = Math . abs ( i - index ) ; if ( distance >= 1 && distance <= 5…" at bounding box center [905, 456] width 875 height 581
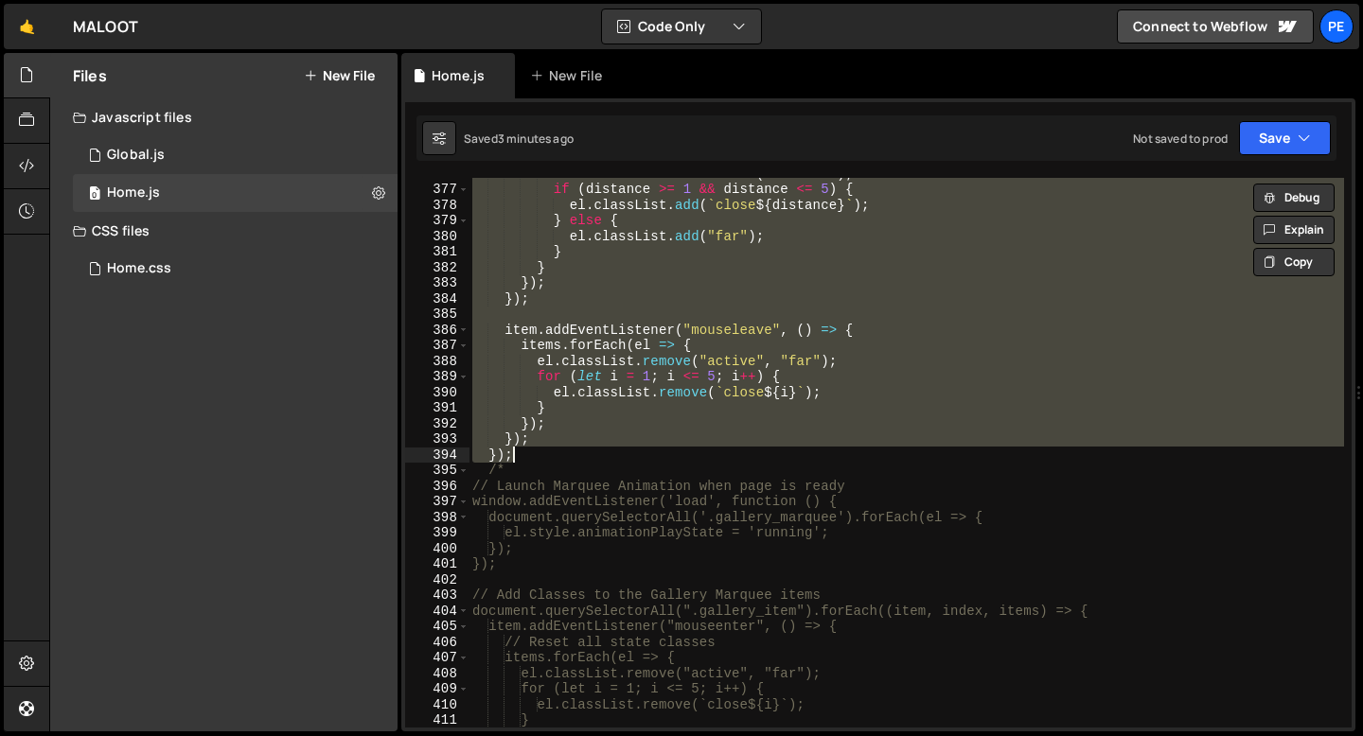
paste textarea
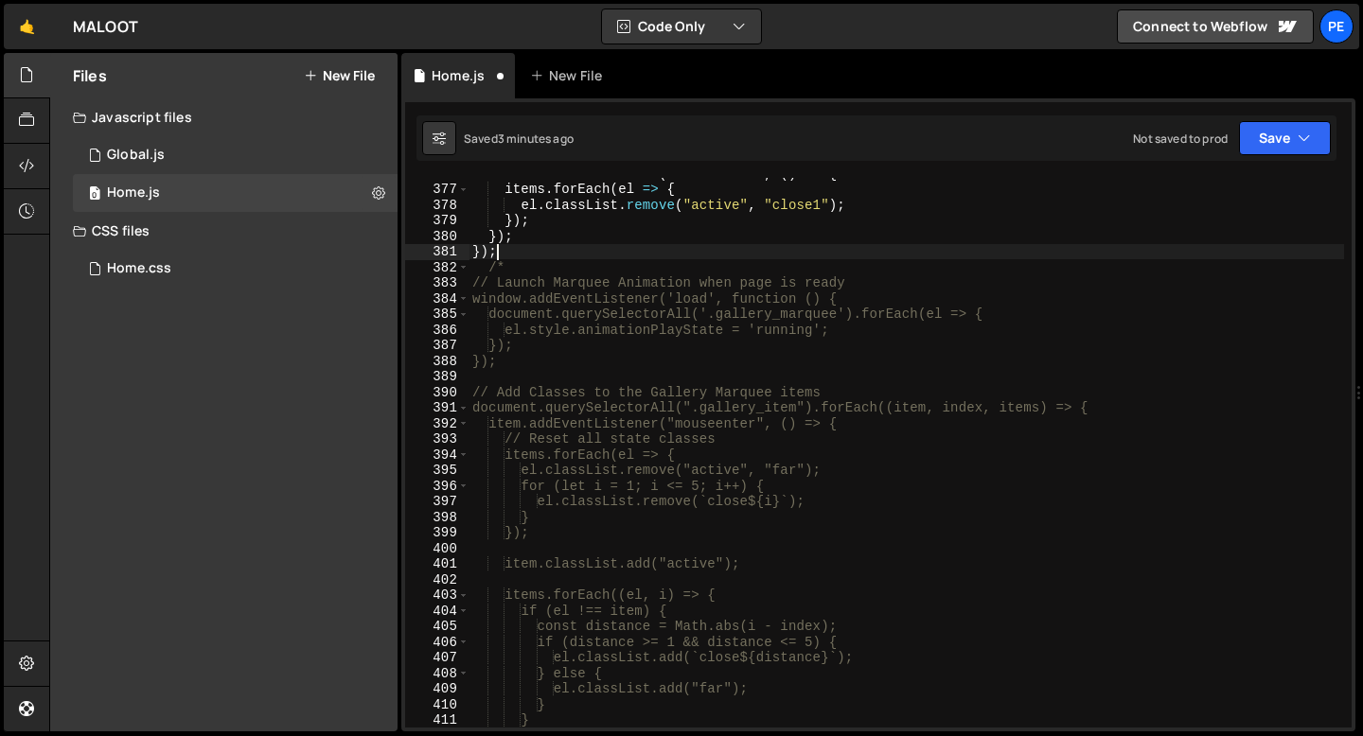
type textarea "});"
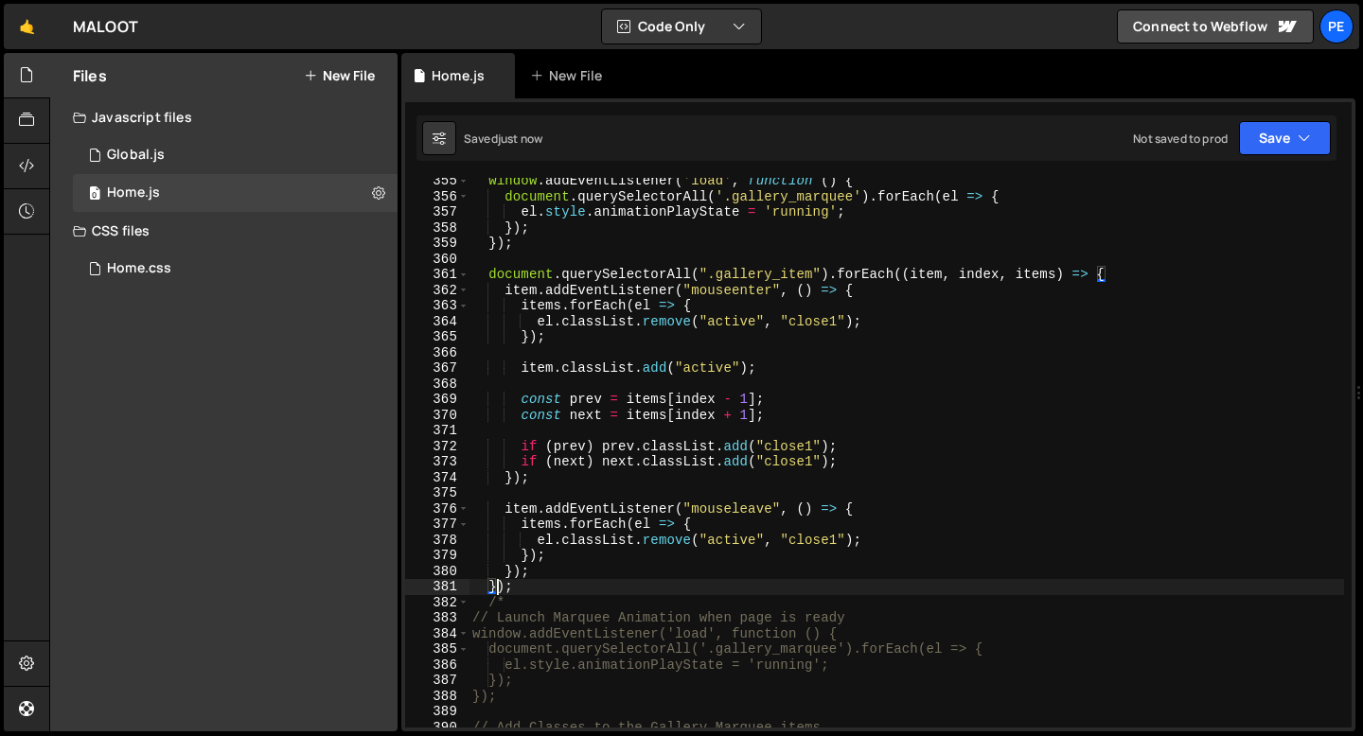
scroll to position [5438, 0]
